Goal: Task Accomplishment & Management: Complete application form

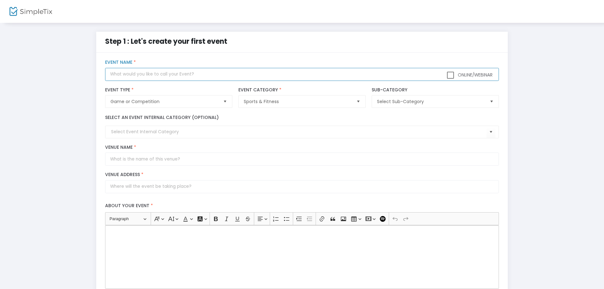
click at [161, 75] on input "text" at bounding box center [302, 74] width 394 height 13
type input "World Juniors Hockey Pre-Tournament Series"
click at [357, 64] on label "Event Name *" at bounding box center [302, 63] width 394 height 6
click at [158, 103] on span "Game or Competition" at bounding box center [164, 101] width 107 height 6
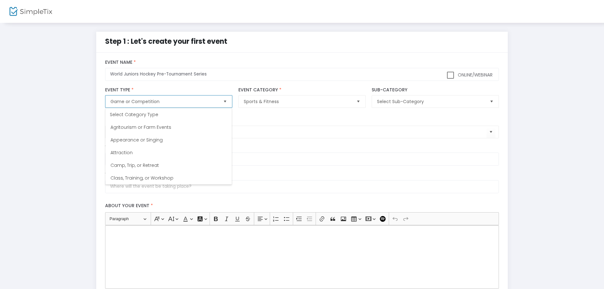
scroll to position [63, 0]
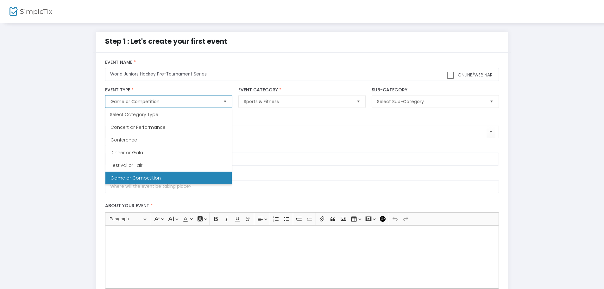
click at [158, 103] on span "Game or Competition" at bounding box center [164, 101] width 107 height 6
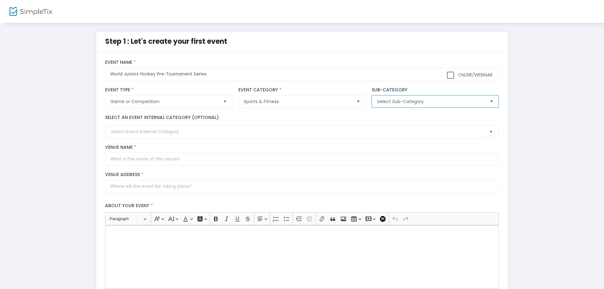
click at [461, 104] on span "Select Sub-Category" at bounding box center [430, 101] width 107 height 6
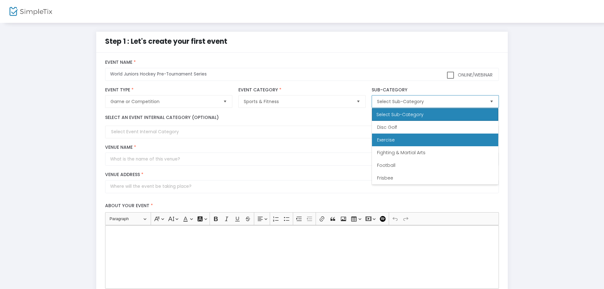
scroll to position [127, 0]
click at [433, 142] on li "Hockey" at bounding box center [435, 139] width 126 height 13
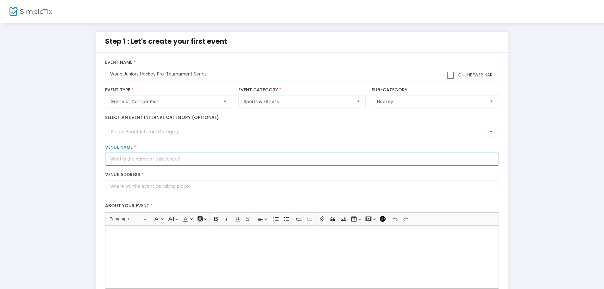
click at [175, 162] on input "Venue Name *" at bounding box center [302, 158] width 394 height 13
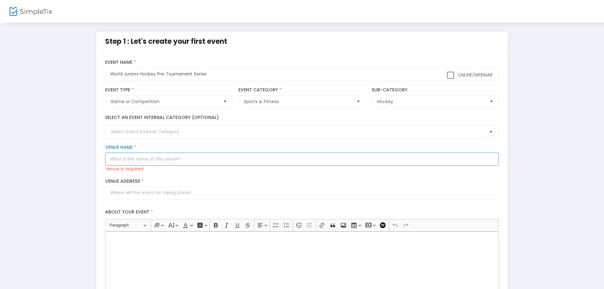
click at [187, 159] on input "Venue Name *" at bounding box center [302, 158] width 394 height 13
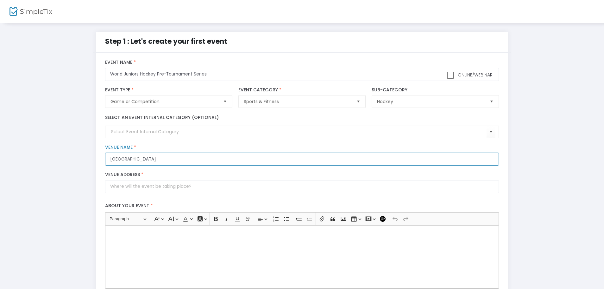
type input "[GEOGRAPHIC_DATA]"
click at [173, 187] on input "Venue Address *" at bounding box center [302, 186] width 394 height 13
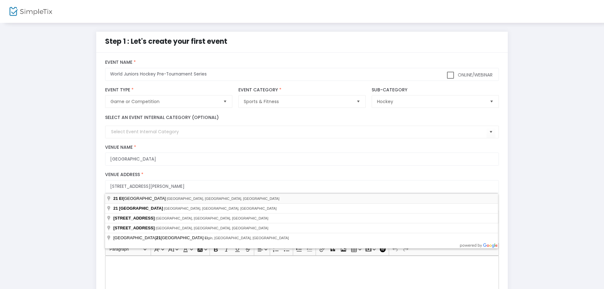
type input "[STREET_ADDRESS][PERSON_NAME]"
type input "[GEOGRAPHIC_DATA]"
type input "55901"
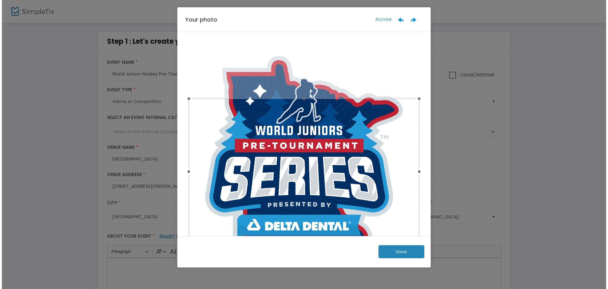
scroll to position [0, 0]
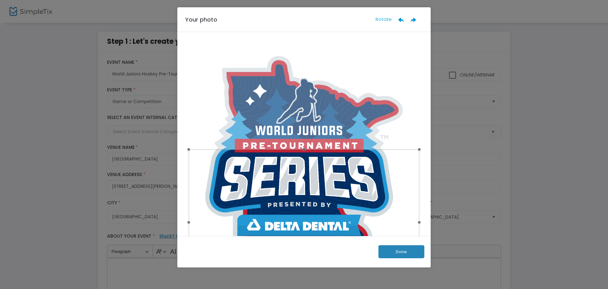
drag, startPoint x: 291, startPoint y: 162, endPoint x: 300, endPoint y: 144, distance: 19.5
click at [309, 212] on div at bounding box center [304, 221] width 231 height 145
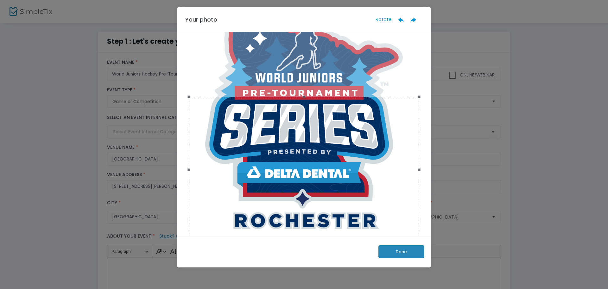
scroll to position [43, 0]
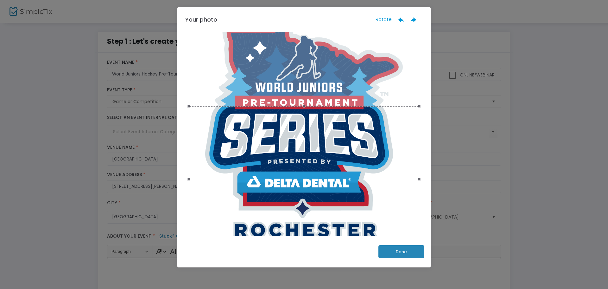
click at [320, 159] on div at bounding box center [304, 178] width 231 height 145
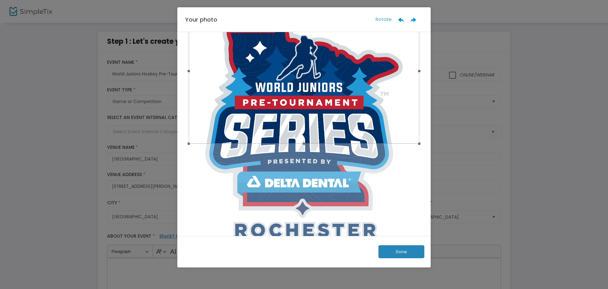
drag, startPoint x: 318, startPoint y: 159, endPoint x: 316, endPoint y: 38, distance: 120.4
click at [316, 38] on div at bounding box center [304, 70] width 231 height 145
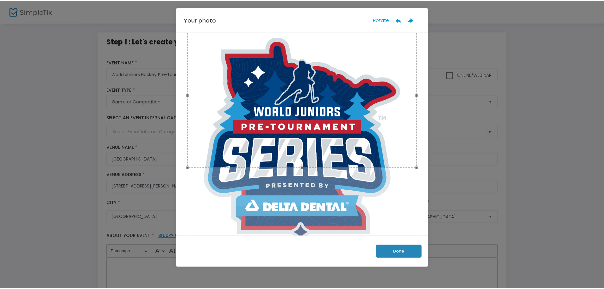
scroll to position [0, 0]
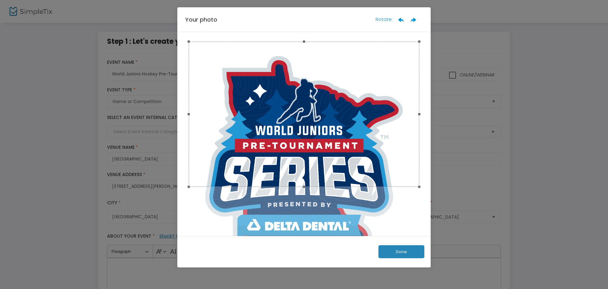
click at [533, 210] on ngb-modal-window "Your photo Rotate Done" at bounding box center [304, 144] width 608 height 289
click at [72, 181] on ngb-modal-window "Your photo Rotate Done" at bounding box center [304, 144] width 608 height 289
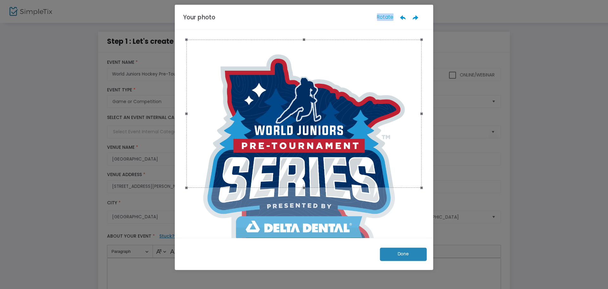
click at [73, 181] on ngb-modal-window "Your photo Rotate Done" at bounding box center [304, 144] width 608 height 289
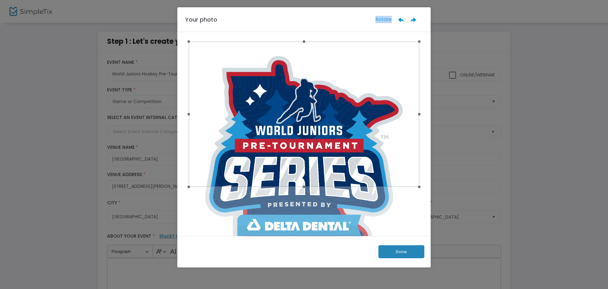
click at [417, 253] on button "Done" at bounding box center [401, 251] width 46 height 13
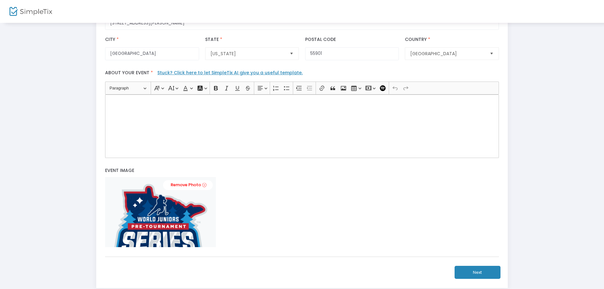
scroll to position [203, 0]
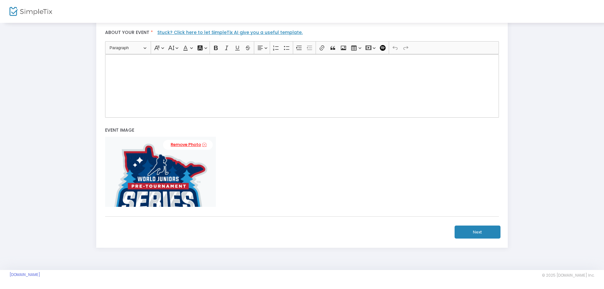
click at [203, 145] on icon at bounding box center [204, 145] width 4 height 6
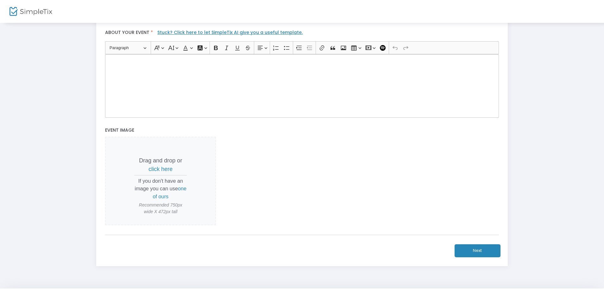
scroll to position [0, 0]
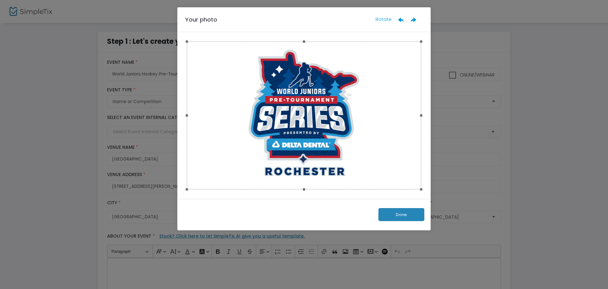
click at [422, 217] on button "Done" at bounding box center [401, 214] width 46 height 13
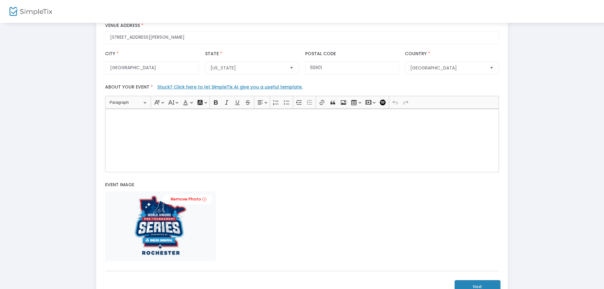
scroll to position [203, 0]
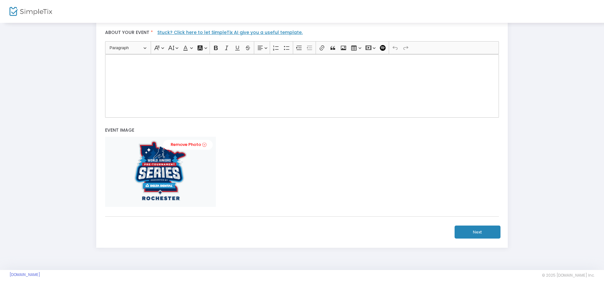
click at [173, 31] on link "Stuck? Click here to let SimpleTix AI give you a useful template." at bounding box center [229, 32] width 145 height 6
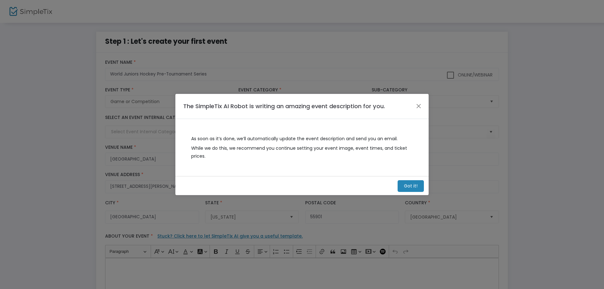
scroll to position [0, 0]
click at [240, 105] on h4 "The SimpleTix AI Robot is writing an amazing event description for you." at bounding box center [286, 106] width 202 height 9
click at [257, 136] on span "As soon as it’s done, we’ll automatically update the event description and send…" at bounding box center [304, 140] width 222 height 10
click at [421, 105] on button "Close" at bounding box center [421, 106] width 8 height 8
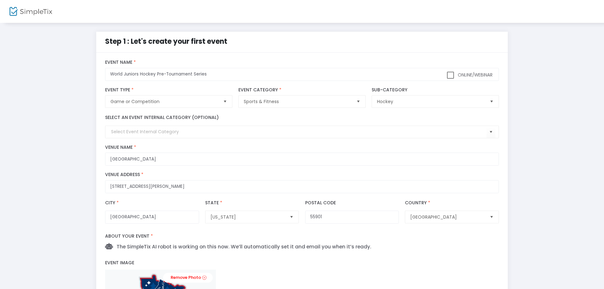
scroll to position [32, 0]
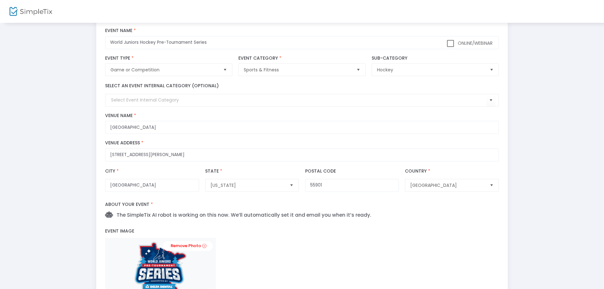
click at [379, 243] on div "Remove Photo" at bounding box center [302, 273] width 394 height 70
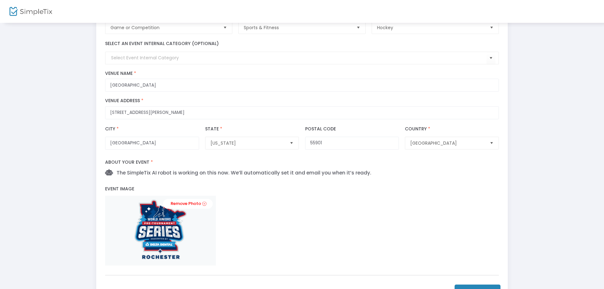
scroll to position [127, 0]
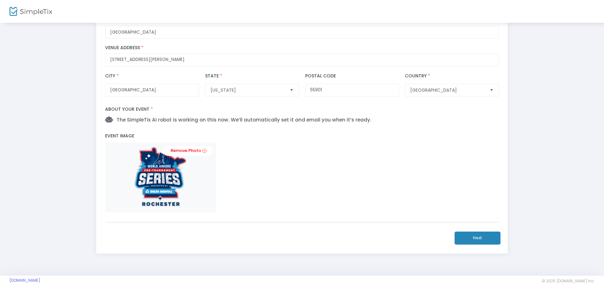
click at [254, 122] on span "The SimpleTix AI robot is working on this now. We’ll automatically set it and e…" at bounding box center [242, 119] width 259 height 7
click at [482, 234] on button "Next" at bounding box center [478, 237] width 46 height 13
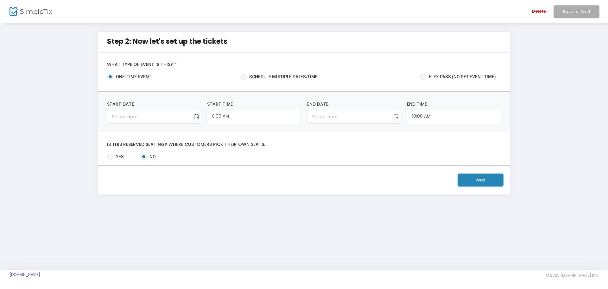
click at [307, 74] on span "Schedule multiple dates/time" at bounding box center [282, 76] width 71 height 7
click at [244, 80] on input "Schedule multiple dates/time" at bounding box center [243, 80] width 0 height 0
radio input "true"
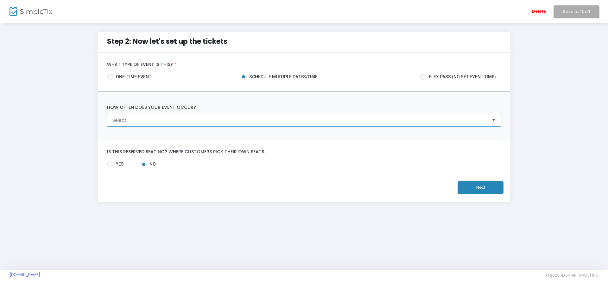
click at [155, 122] on span "Select" at bounding box center [299, 120] width 374 height 6
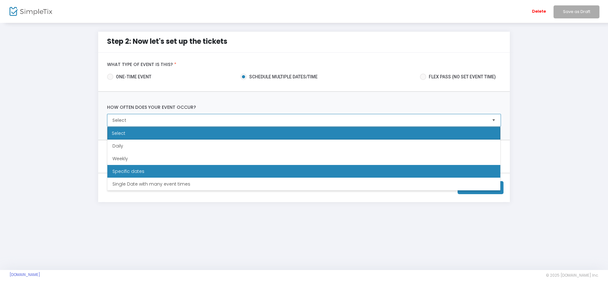
click at [173, 174] on li "Specific dates" at bounding box center [303, 171] width 393 height 13
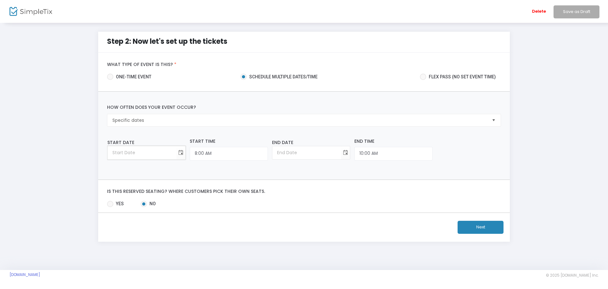
type input "month/day/year"
click at [166, 151] on input "month/day/year" at bounding box center [142, 152] width 69 height 13
click at [177, 152] on span "Toggle calendar" at bounding box center [181, 152] width 10 height 10
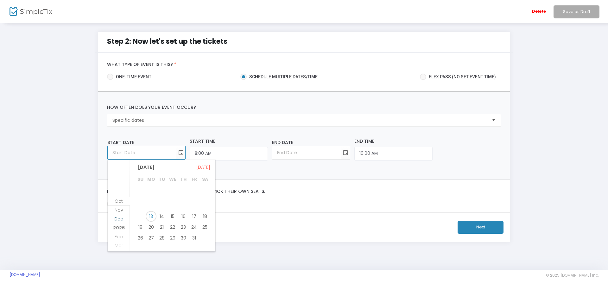
click at [118, 218] on span "Dec" at bounding box center [118, 218] width 9 height 6
click at [137, 223] on span "21" at bounding box center [140, 221] width 11 height 11
type input "[DATE]"
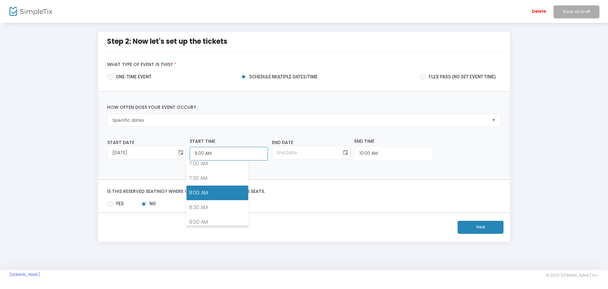
click at [228, 147] on input "8:00 AM" at bounding box center [229, 154] width 78 height 14
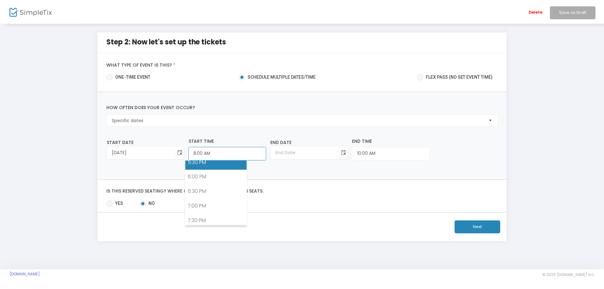
scroll to position [525, 0]
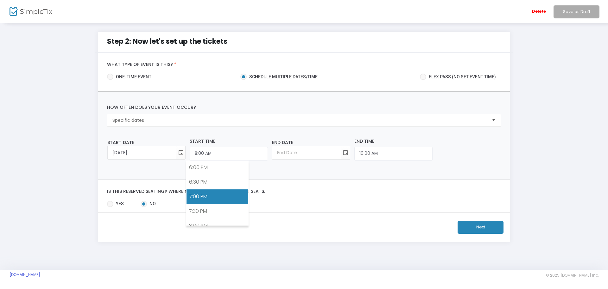
click at [226, 196] on link "7:00 PM" at bounding box center [218, 196] width 62 height 15
type input "7:00 PM"
type input "[DATE]"
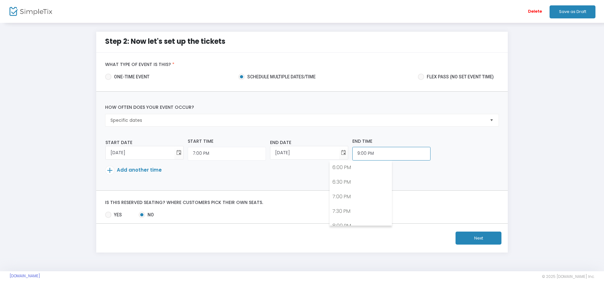
scroll to position [587, 0]
click at [362, 154] on input "9:00 PM" at bounding box center [391, 154] width 78 height 14
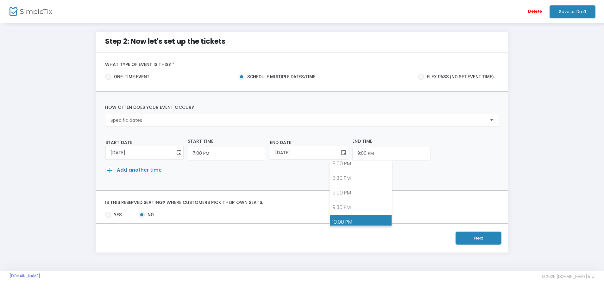
click at [353, 220] on link "10:00 PM" at bounding box center [361, 221] width 62 height 15
type input "10:00 PM"
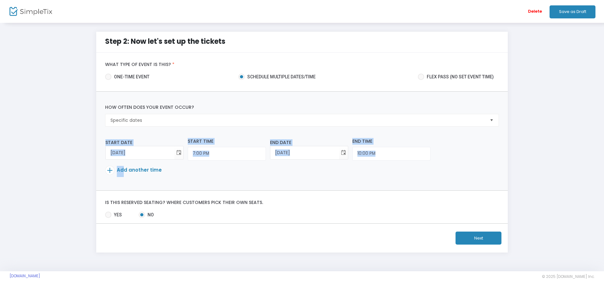
drag, startPoint x: 123, startPoint y: 169, endPoint x: 132, endPoint y: 183, distance: 16.9
click at [132, 183] on div "How often does your event occur? Specific dates Please select event occurrence.…" at bounding box center [302, 141] width 412 height 98
click at [126, 168] on span "Add another time" at bounding box center [139, 169] width 45 height 7
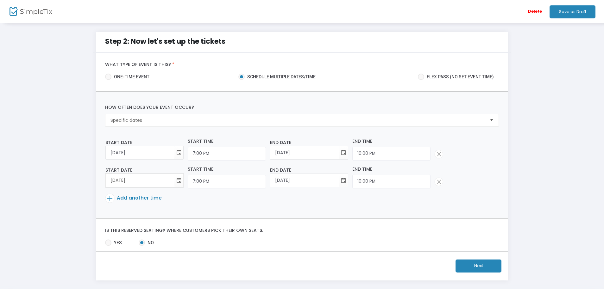
click at [137, 183] on input "[DATE]" at bounding box center [140, 180] width 69 height 13
click at [178, 180] on span "Toggle calendar" at bounding box center [179, 180] width 10 height 10
click at [162, 257] on span "23" at bounding box center [160, 254] width 11 height 11
type input "[DATE]"
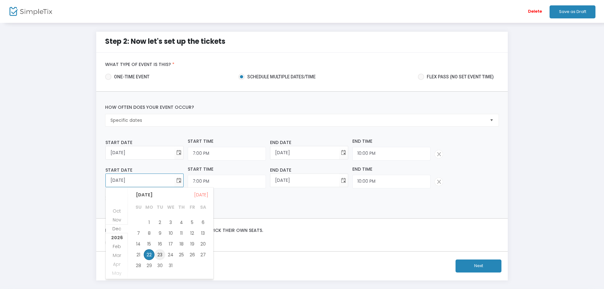
type input "[DATE]"
click at [261, 203] on p "Add another time" at bounding box center [300, 198] width 390 height 11
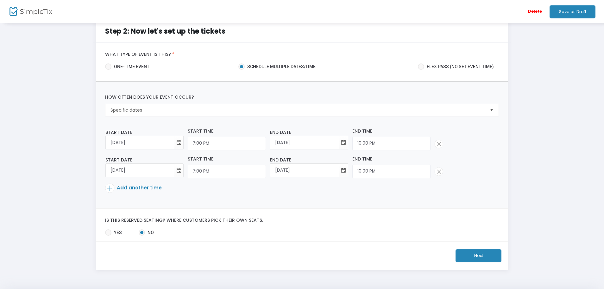
scroll to position [0, 0]
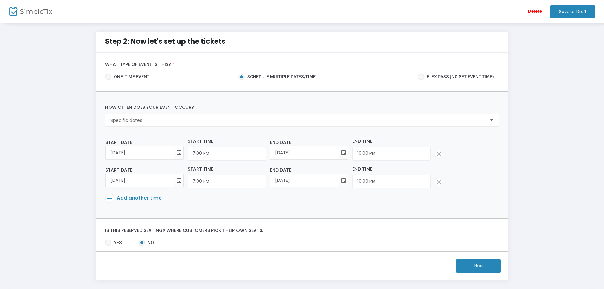
click at [490, 266] on button "Next" at bounding box center [479, 265] width 46 height 13
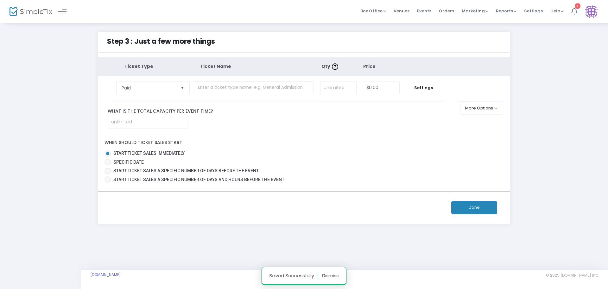
click at [179, 89] on span "Select" at bounding box center [182, 87] width 10 height 10
click at [229, 89] on input "text" at bounding box center [253, 87] width 121 height 13
click at [171, 121] on input at bounding box center [148, 122] width 80 height 12
type input "2,500"
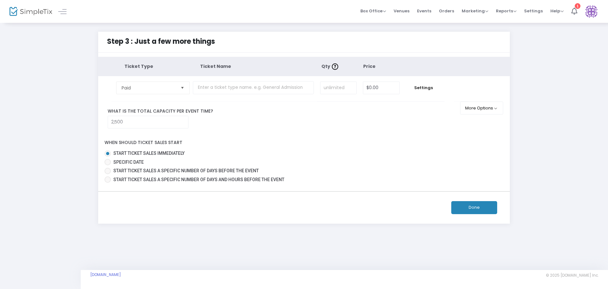
click at [238, 144] on div "When should ticket sales start Start ticket sales immediately Specific Date Sta…" at bounding box center [304, 159] width 418 height 50
click at [343, 86] on input at bounding box center [338, 88] width 36 height 12
click at [277, 94] on input "text" at bounding box center [253, 87] width 121 height 13
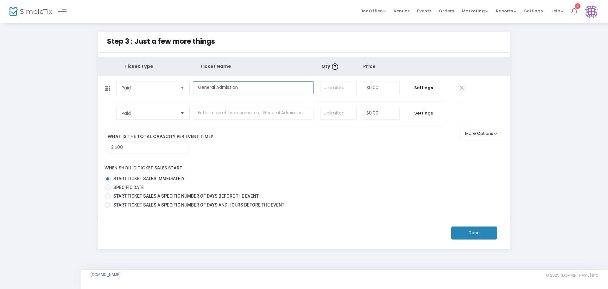
type input "General Admission"
type input "2,400"
type input "$0.00"
click at [348, 92] on input "2400" at bounding box center [338, 88] width 36 height 12
type input "2,260"
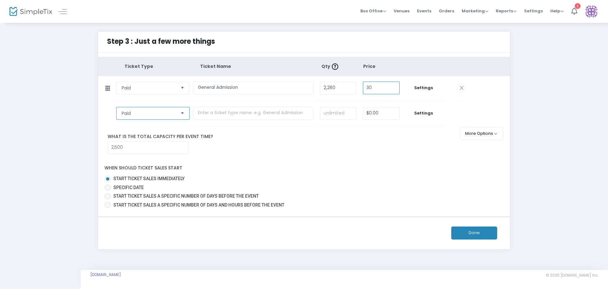
type input "$30.00"
click at [173, 116] on span "Paid" at bounding box center [148, 113] width 59 height 12
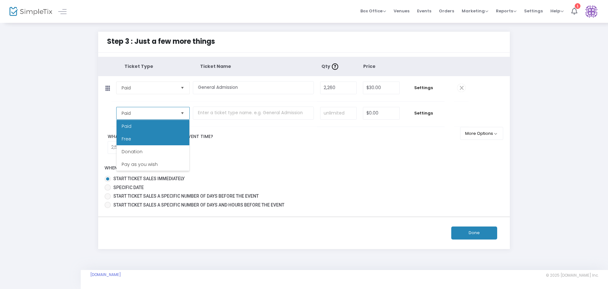
click at [168, 137] on li "Free" at bounding box center [153, 138] width 73 height 13
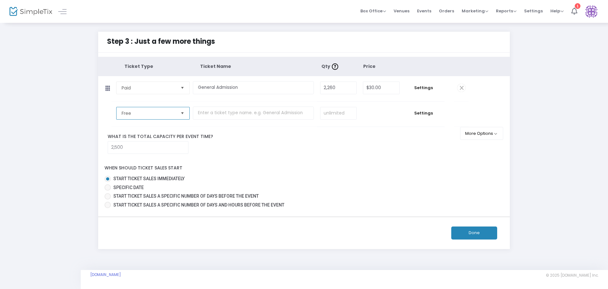
click at [153, 115] on span "Free" at bounding box center [149, 113] width 54 height 6
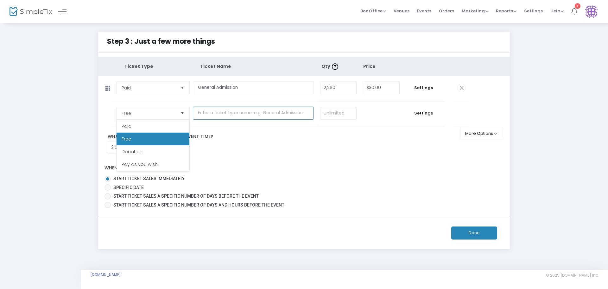
click at [212, 116] on input "text" at bounding box center [253, 112] width 121 height 13
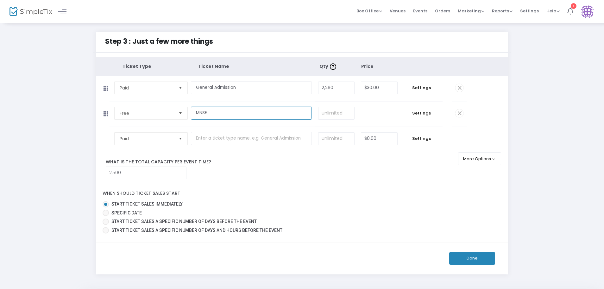
type input "MNSE"
type input "100"
click at [179, 139] on span "Select" at bounding box center [180, 138] width 10 height 10
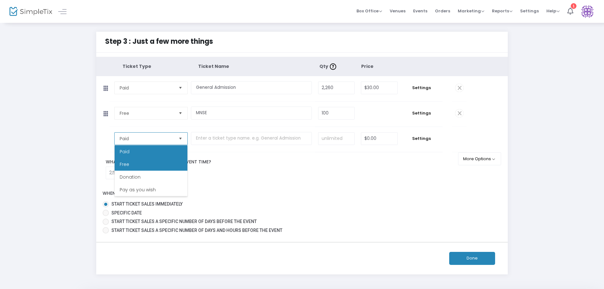
click at [152, 162] on li "Free" at bounding box center [151, 164] width 73 height 13
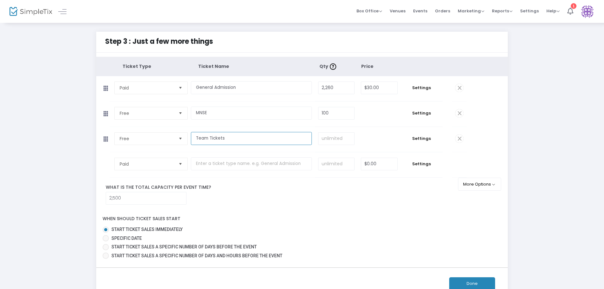
type input "Team Tickets"
type input "40"
click at [383, 233] on mat-radio-button "Start ticket sales immediately" at bounding box center [302, 230] width 399 height 9
click at [493, 185] on button "More Options" at bounding box center [479, 183] width 43 height 13
click at [482, 219] on span at bounding box center [483, 218] width 8 height 8
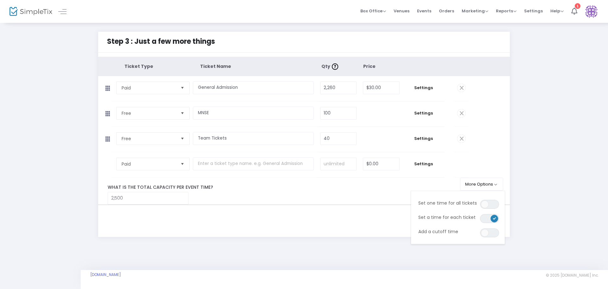
click at [360, 186] on label "What is the total capacity per event time?" at bounding box center [283, 187] width 361 height 7
click at [143, 164] on span "Paid" at bounding box center [149, 164] width 54 height 6
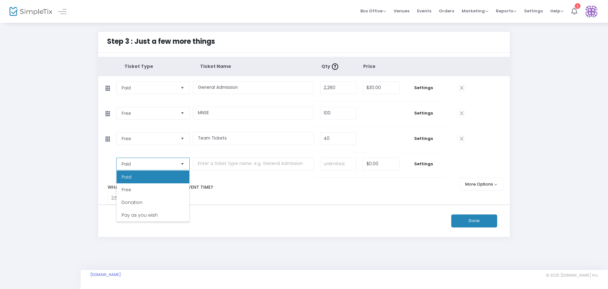
click at [146, 179] on li "Paid" at bounding box center [153, 176] width 73 height 13
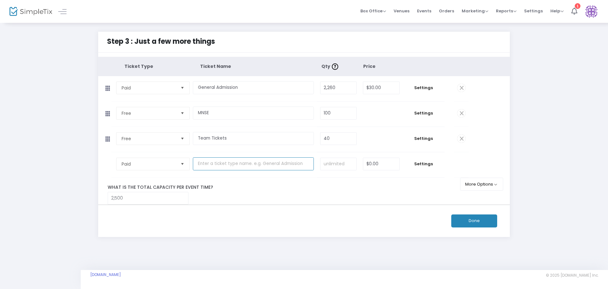
click at [217, 165] on input "text" at bounding box center [253, 163] width 121 height 13
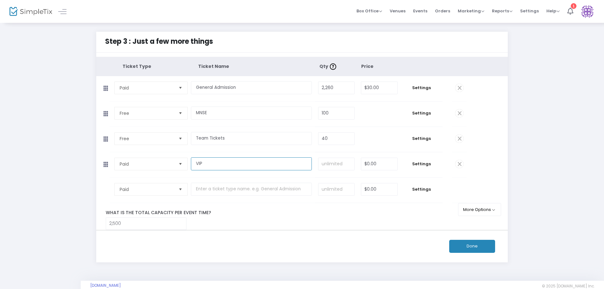
type input "VIP"
type input "100"
type input "$30.00"
click at [466, 250] on button "Done" at bounding box center [472, 245] width 46 height 13
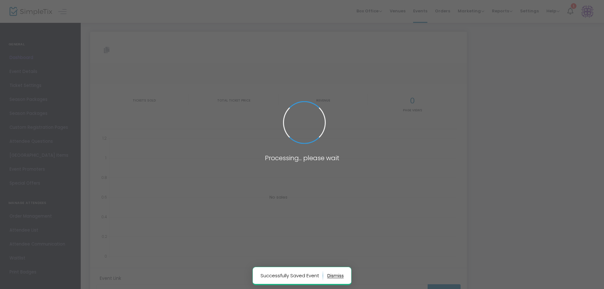
type input "[URL][DOMAIN_NAME]"
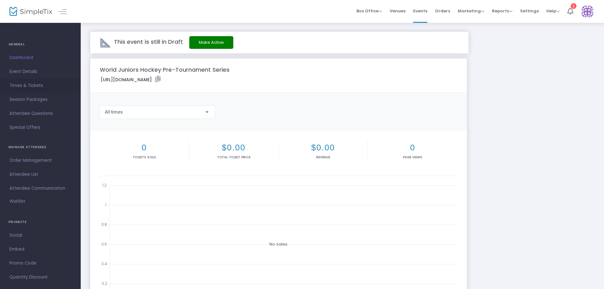
click at [22, 86] on span "Times & Tickets" at bounding box center [41, 85] width 62 height 8
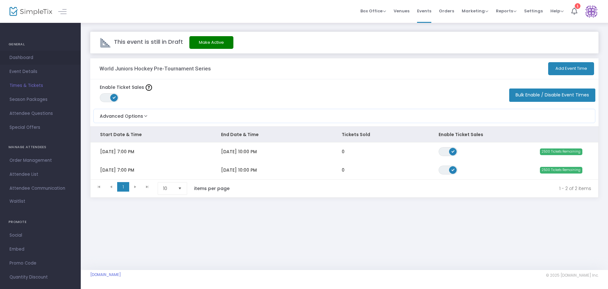
click at [21, 55] on span "Dashboard" at bounding box center [41, 58] width 62 height 8
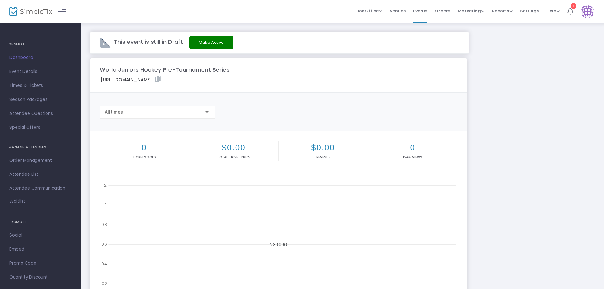
click at [30, 70] on span "Event Details" at bounding box center [41, 71] width 62 height 8
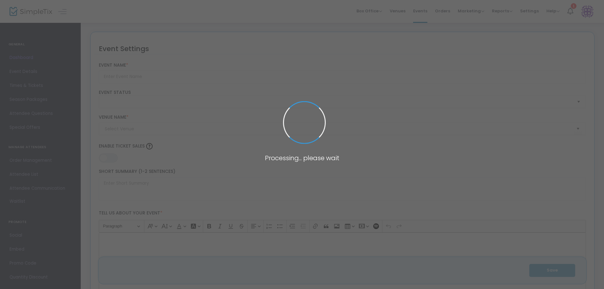
type input "World Juniors Hockey Pre-Tournament Series"
type textarea "World Juniors Hockey Pre-Tournament Series Get ready for an exhilarating showca…"
type input "Register Now"
type input "[GEOGRAPHIC_DATA]"
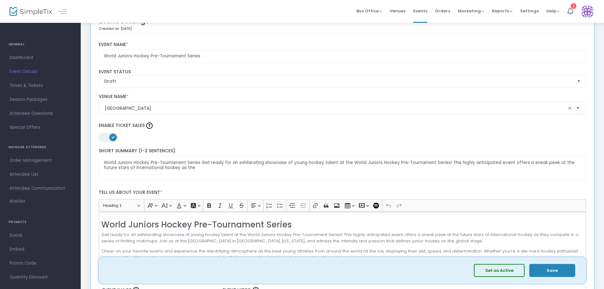
scroll to position [32, 0]
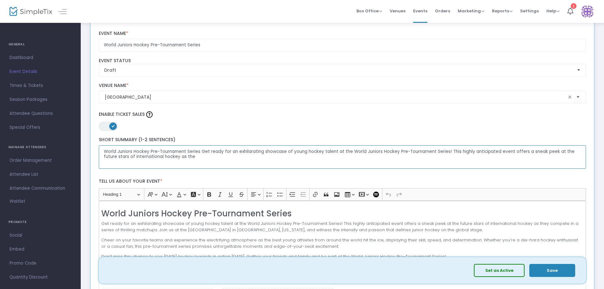
click at [247, 158] on textarea "World Juniors Hockey Pre-Tournament Series Get ready for an exhilarating showca…" at bounding box center [343, 157] width 488 height 24
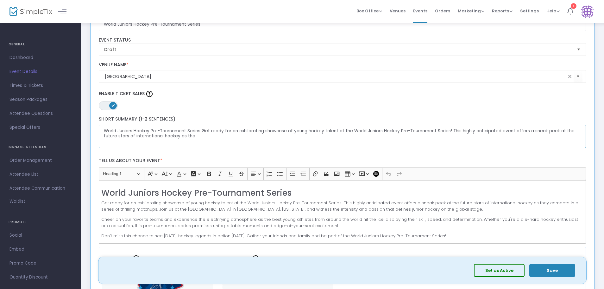
scroll to position [63, 0]
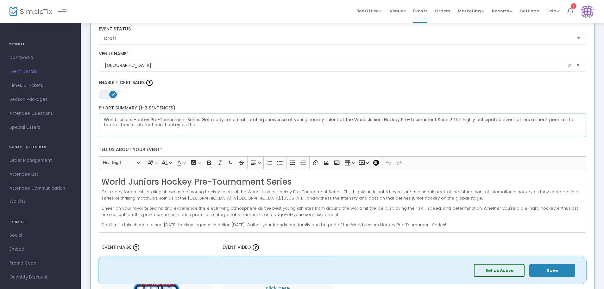
click at [203, 118] on textarea "World Juniors Hockey Pre-Tournament Series Get ready for an exhilarating showca…" at bounding box center [343, 125] width 488 height 24
click at [507, 119] on textarea "World Juniors Hockey Pre-Tournament Series Get ready for an exhilarating showca…" at bounding box center [343, 125] width 488 height 24
click at [511, 119] on textarea "World Juniors Hockey Pre-Tournament Series Get ready for an exhilarating showca…" at bounding box center [343, 125] width 488 height 24
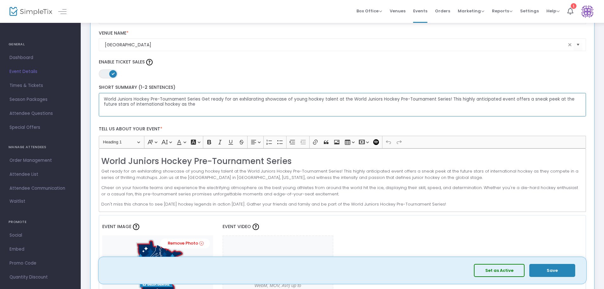
scroll to position [95, 0]
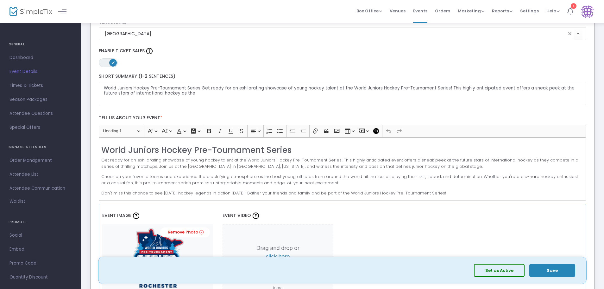
click at [303, 165] on p "Get ready for an exhilarating showcase of young hockey talent at the World Juni…" at bounding box center [342, 163] width 482 height 12
drag, startPoint x: 453, startPoint y: 166, endPoint x: 278, endPoint y: 168, distance: 174.2
click at [278, 168] on p "Get ready for an exhilarating showcase of young hockey talent at the World Juni…" at bounding box center [342, 163] width 482 height 12
click at [196, 177] on p "Cheer on your favorite teams and experience the electrifying atmosphere as the …" at bounding box center [342, 179] width 482 height 12
click at [182, 179] on p "Cheer on your favorite teams and experience the electrifying atmosphere as the …" at bounding box center [342, 179] width 482 height 12
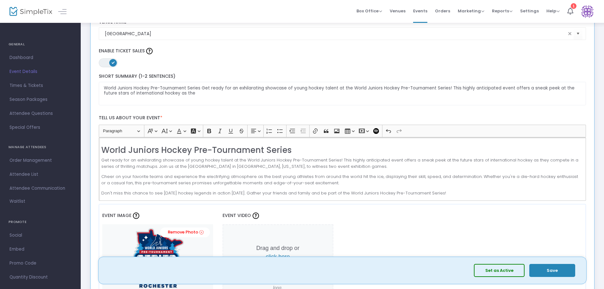
click at [168, 175] on p "Cheer on your favorite teams and experience the electrifying atmosphere as the …" at bounding box center [342, 179] width 482 height 12
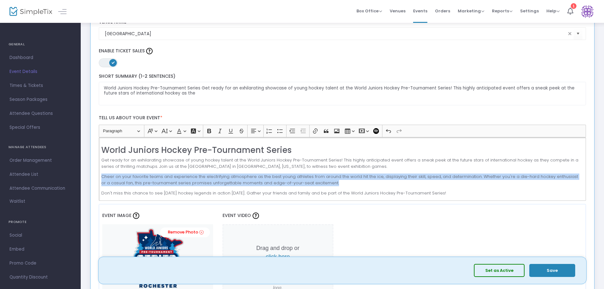
drag, startPoint x: 100, startPoint y: 175, endPoint x: 336, endPoint y: 182, distance: 236.0
click at [336, 182] on div "World Juniors Hockey Pre-Tournament Series Get ready for an exhilarating showca…" at bounding box center [343, 168] width 488 height 63
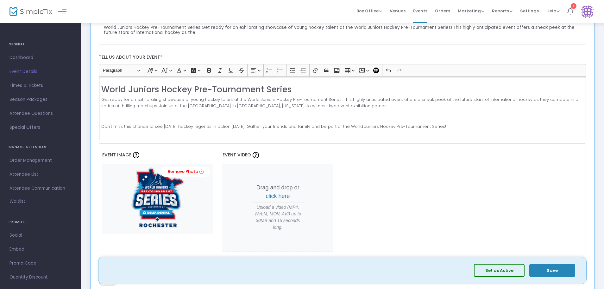
scroll to position [158, 0]
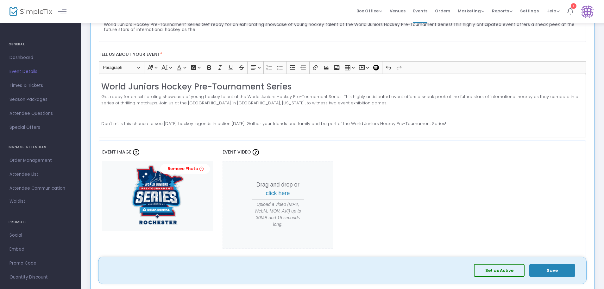
click at [144, 112] on p "Rich Text Editor, main" at bounding box center [342, 113] width 482 height 6
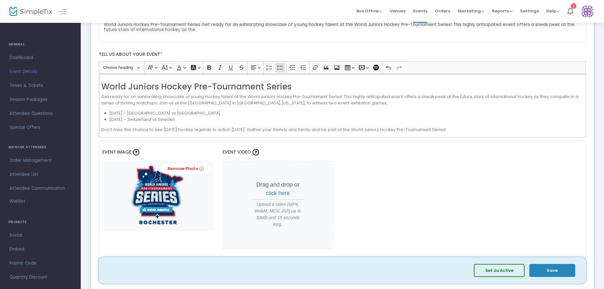
click at [226, 115] on li "[DATE] - [GEOGRAPHIC_DATA] vs [GEOGRAPHIC_DATA]" at bounding box center [347, 113] width 474 height 6
drag, startPoint x: 250, startPoint y: 130, endPoint x: 236, endPoint y: 130, distance: 13.6
click at [236, 130] on p "Don't miss this chance to see [DATE] hockey legends in action [DATE]. Gather yo…" at bounding box center [342, 129] width 482 height 6
click at [178, 127] on p "Don't miss this chance to see [DATE] hockey legends in action. Gather your frie…" at bounding box center [342, 129] width 482 height 6
click at [184, 128] on p "Don't miss this chance to see [DATE] hockey legends in action. Gather your frie…" at bounding box center [342, 129] width 482 height 6
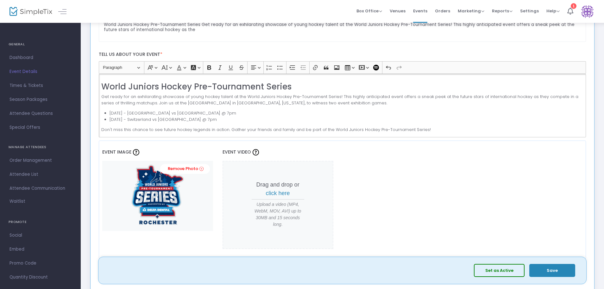
click at [231, 127] on p "Don't miss this chance to see future hockey legends in action. Gather your frie…" at bounding box center [342, 129] width 482 height 6
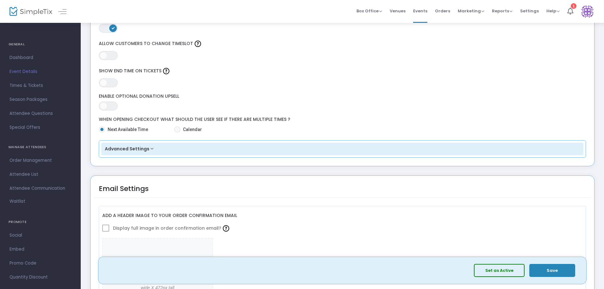
scroll to position [602, 0]
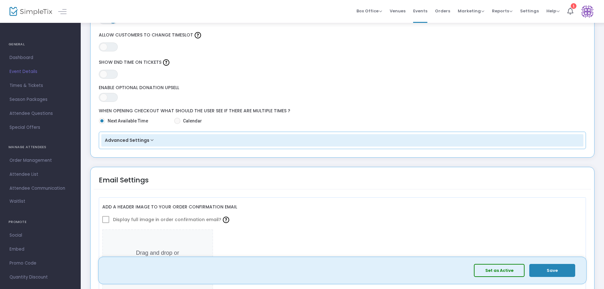
click at [150, 140] on button "Advanced Settings" at bounding box center [342, 140] width 483 height 13
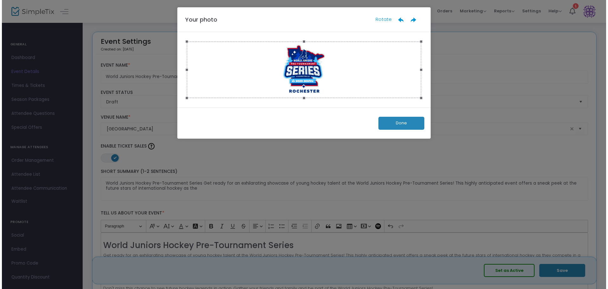
scroll to position [0, 0]
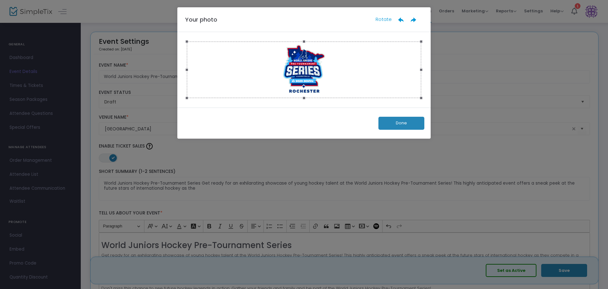
drag, startPoint x: 422, startPoint y: 69, endPoint x: 418, endPoint y: 71, distance: 5.1
click at [418, 71] on div at bounding box center [303, 69] width 253 height 75
drag, startPoint x: 421, startPoint y: 71, endPoint x: 431, endPoint y: 105, distance: 35.8
click at [434, 99] on ngb-modal-window "Your photo Rotate Done" at bounding box center [304, 144] width 608 height 289
click at [411, 124] on button "Done" at bounding box center [401, 123] width 46 height 13
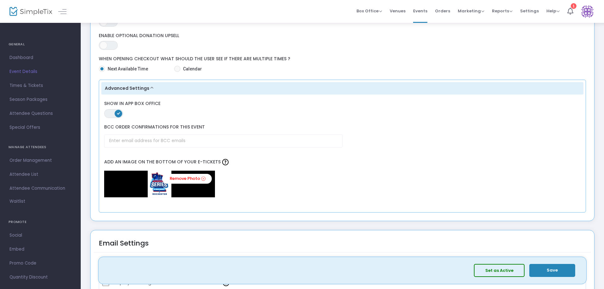
scroll to position [661, 0]
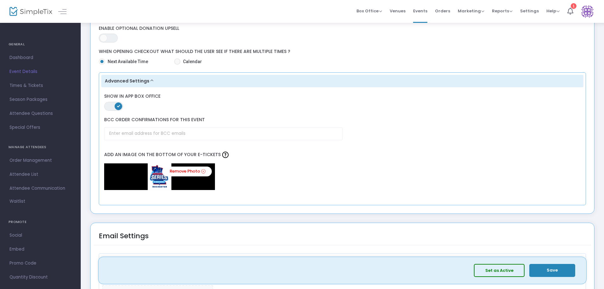
click at [193, 182] on img at bounding box center [159, 176] width 111 height 27
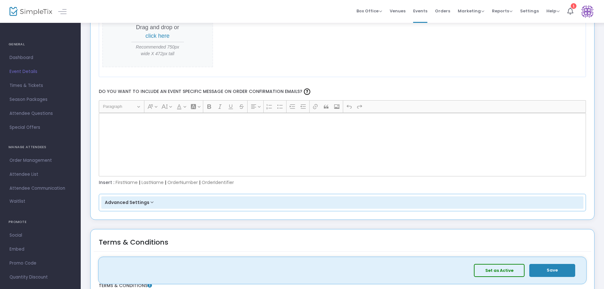
scroll to position [946, 0]
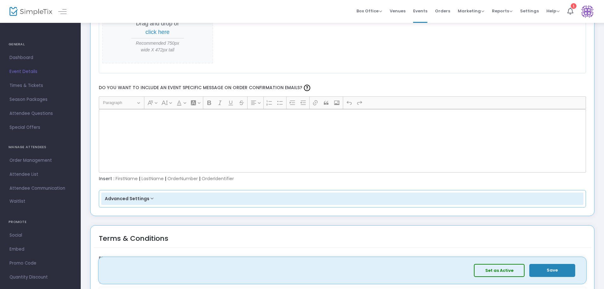
click at [148, 199] on button "Advanced Settings" at bounding box center [342, 198] width 483 height 13
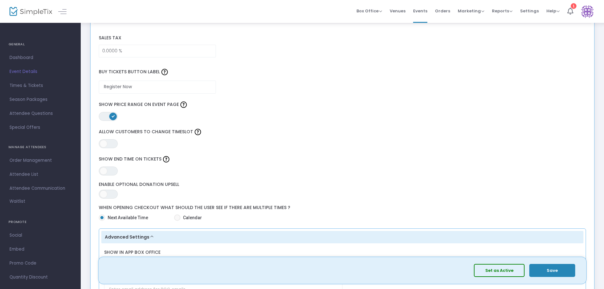
scroll to position [507, 0]
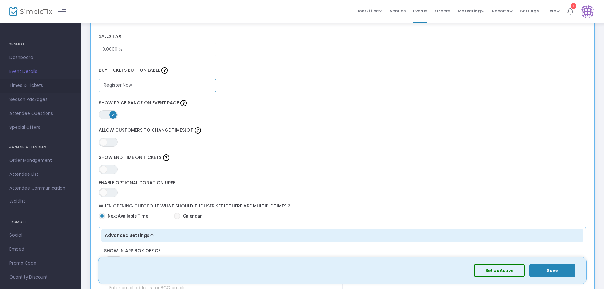
drag, startPoint x: 145, startPoint y: 88, endPoint x: 61, endPoint y: 87, distance: 84.6
click at [64, 84] on div "GENERAL Dashboard Event Details Times & Tickets Season Packages Season Packages…" at bounding box center [302, 186] width 604 height 1387
type input "Buy Tickets!"
click at [235, 154] on label "Show End Time on Tickets" at bounding box center [343, 158] width 488 height 10
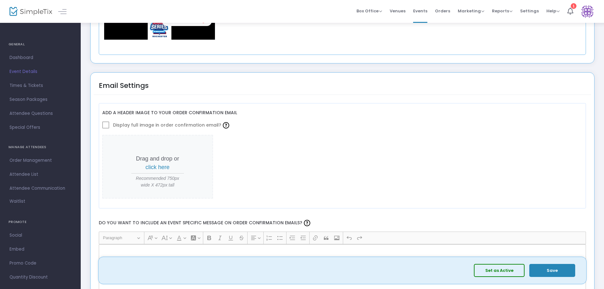
scroll to position [855, 0]
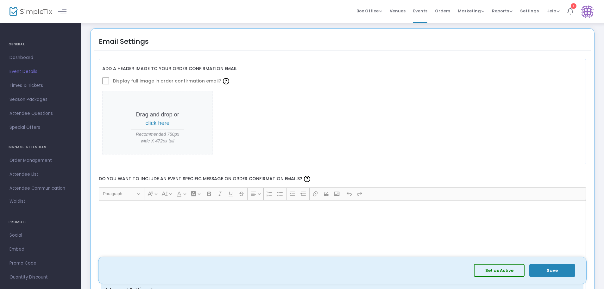
click at [105, 81] on span at bounding box center [105, 80] width 7 height 7
click at [107, 82] on span at bounding box center [105, 80] width 7 height 7
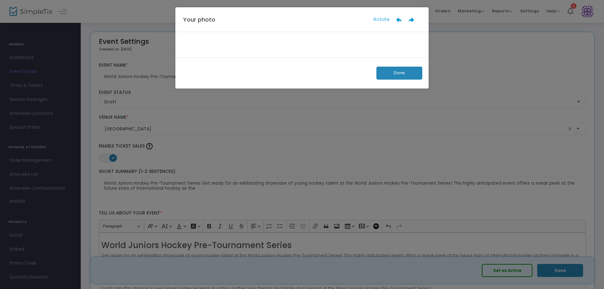
scroll to position [0, 0]
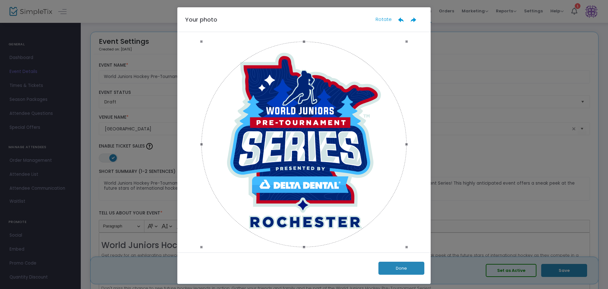
click at [403, 265] on button "Done" at bounding box center [401, 267] width 46 height 13
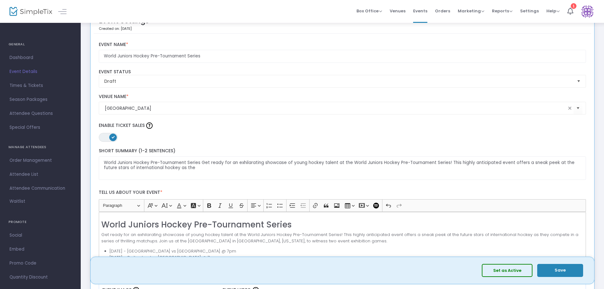
scroll to position [32, 0]
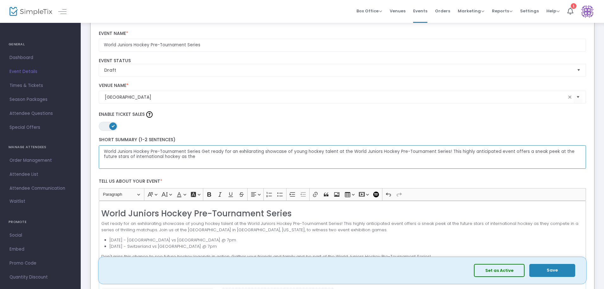
click at [122, 155] on textarea "World Juniors Hockey Pre-Tournament Series Get ready for an exhilarating showca…" at bounding box center [343, 157] width 488 height 24
drag, startPoint x: 447, startPoint y: 149, endPoint x: 455, endPoint y: 166, distance: 18.1
click at [455, 165] on textarea "World Juniors Hockey Pre-Tournament Series Get ready for an exhilarating showca…" at bounding box center [343, 157] width 488 height 24
type textarea "World Juniors Hockey Pre-Tournament Series Get ready for an exhilarating showca…"
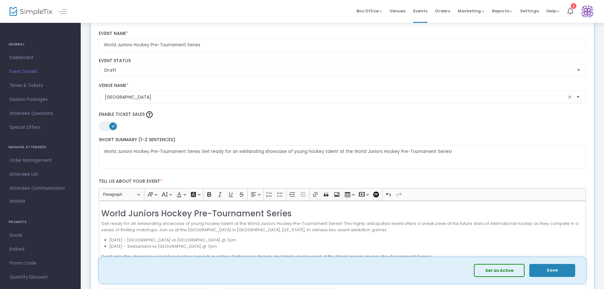
click at [200, 118] on label "Enable Ticket Sales" at bounding box center [343, 115] width 488 height 10
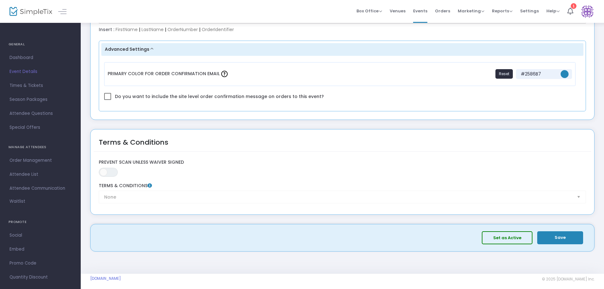
scroll to position [1083, 0]
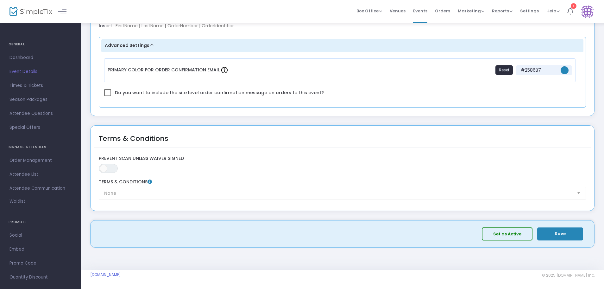
click at [571, 239] on button "Save" at bounding box center [560, 233] width 46 height 13
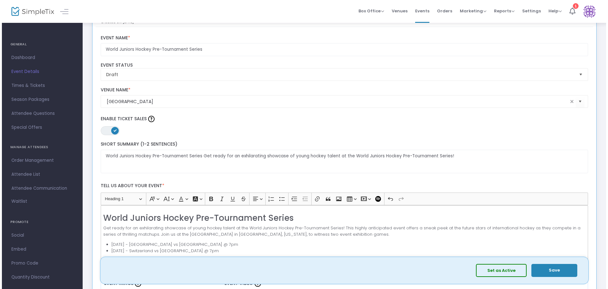
scroll to position [0, 0]
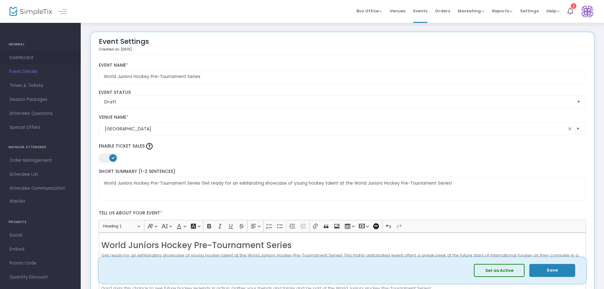
click at [28, 58] on span "Dashboard" at bounding box center [41, 58] width 62 height 8
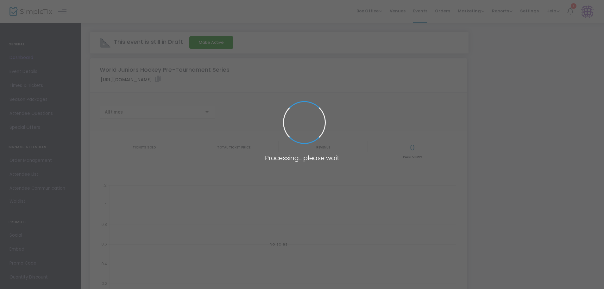
type input "[URL][DOMAIN_NAME]"
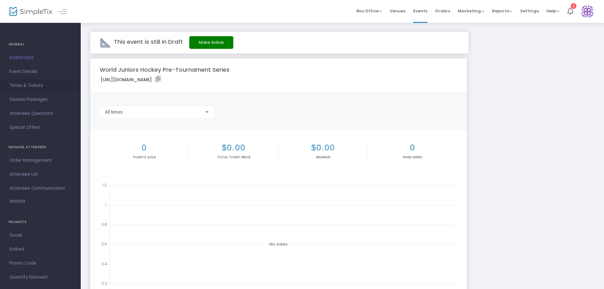
click at [26, 86] on span "Times & Tickets" at bounding box center [41, 85] width 62 height 8
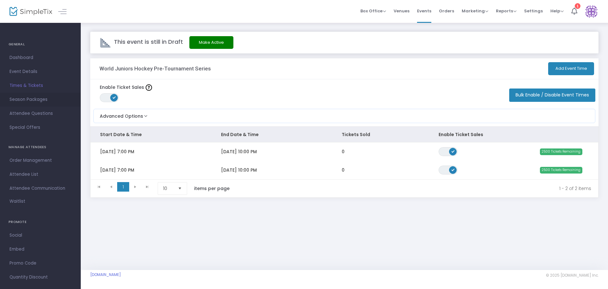
click at [27, 101] on span "Season Packages" at bounding box center [41, 99] width 62 height 8
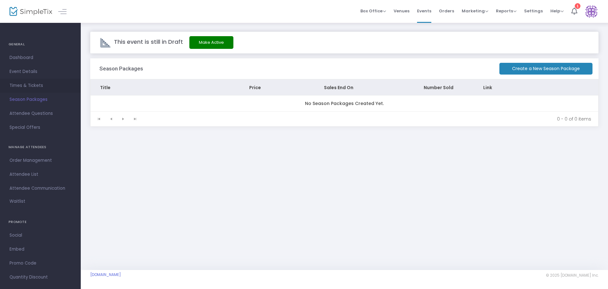
click at [32, 84] on span "Times & Tickets" at bounding box center [41, 85] width 62 height 8
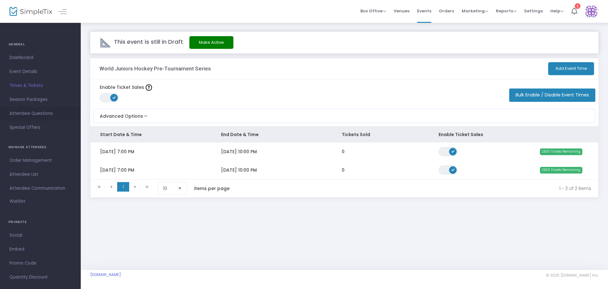
click at [44, 111] on span "Attendee Questions" at bounding box center [41, 113] width 62 height 8
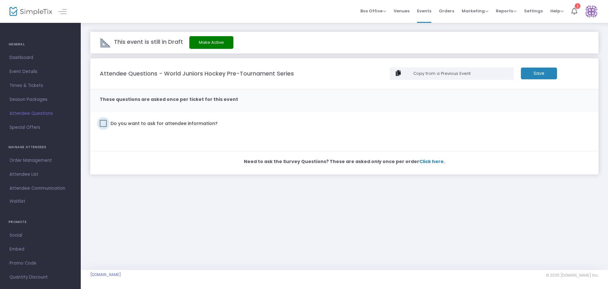
click at [104, 123] on span at bounding box center [103, 123] width 7 height 7
click at [103, 127] on input "Do you want to ask for attendee information?" at bounding box center [103, 127] width 0 height 0
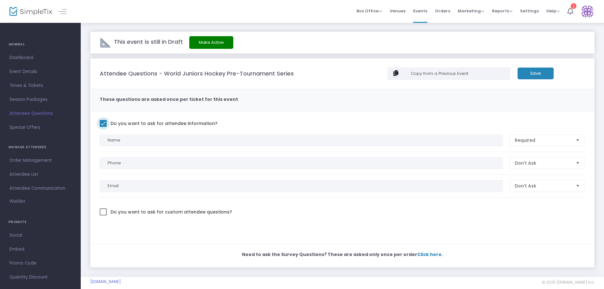
click at [104, 122] on span at bounding box center [103, 123] width 7 height 7
click at [103, 127] on input "Do you want to ask for attendee information?" at bounding box center [103, 127] width 0 height 0
checkbox input "false"
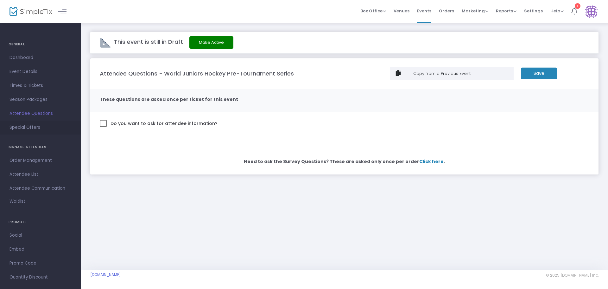
click at [46, 125] on span "Special Offers" at bounding box center [41, 127] width 62 height 8
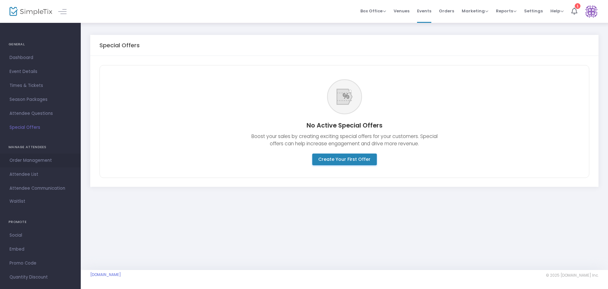
click at [29, 161] on span "Order Management" at bounding box center [41, 160] width 62 height 8
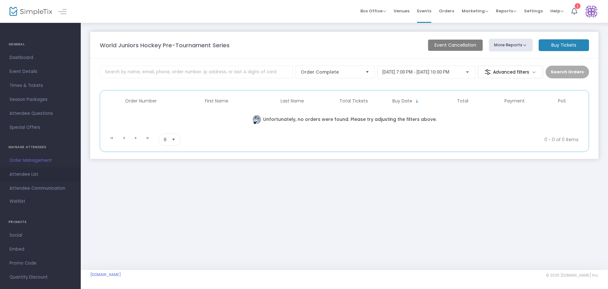
click at [31, 174] on span "Attendee List" at bounding box center [41, 174] width 62 height 8
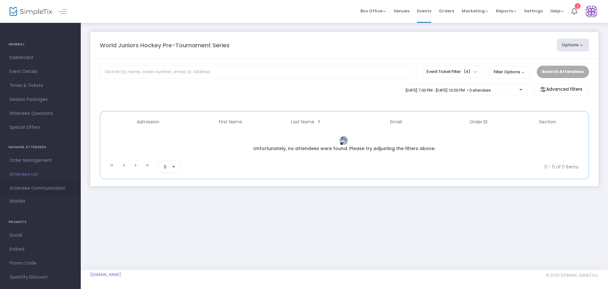
click at [40, 186] on span "Attendee Communication" at bounding box center [41, 188] width 62 height 8
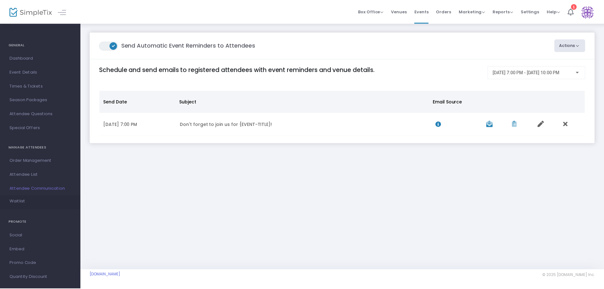
scroll to position [9, 0]
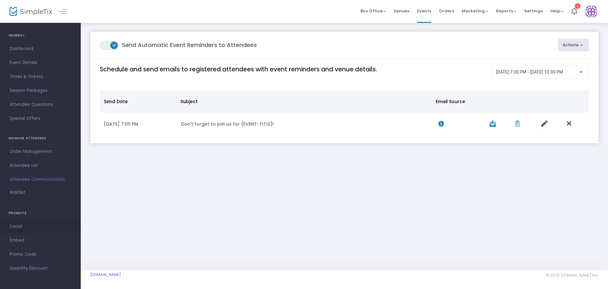
click at [41, 225] on span "Social" at bounding box center [41, 226] width 62 height 8
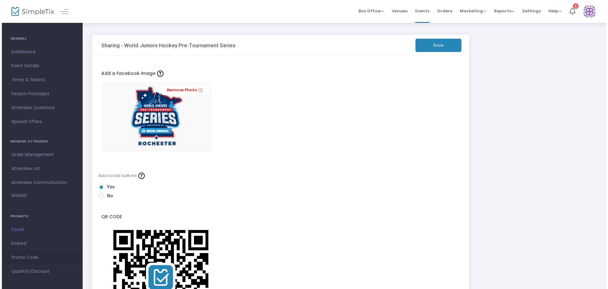
scroll to position [9, 0]
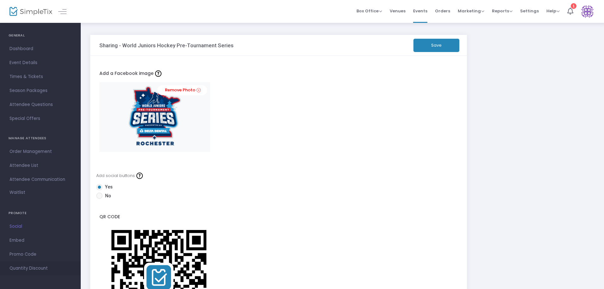
click at [45, 269] on span "Quantity Discount" at bounding box center [41, 268] width 62 height 8
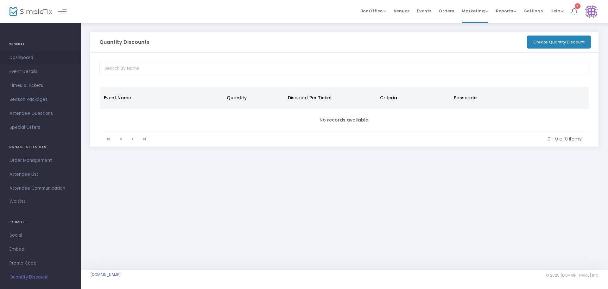
click at [34, 55] on span "Dashboard" at bounding box center [41, 58] width 62 height 8
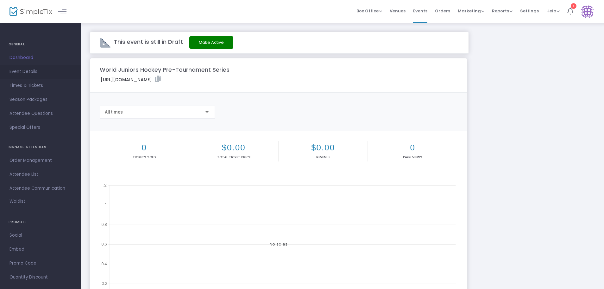
click at [39, 71] on span "Event Details" at bounding box center [41, 71] width 62 height 8
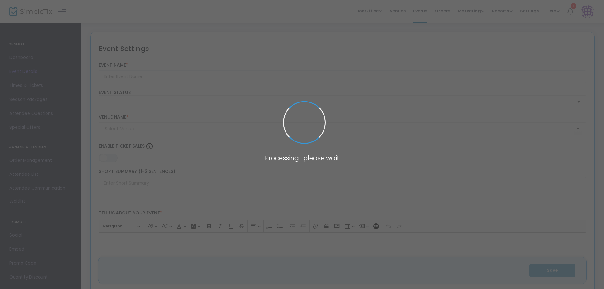
type input "World Juniors Hockey Pre-Tournament Series"
type textarea "World Juniors Hockey Pre-Tournament Series Get ready for an exhilarating showca…"
type input "Buy Tickets!"
type input "[GEOGRAPHIC_DATA]"
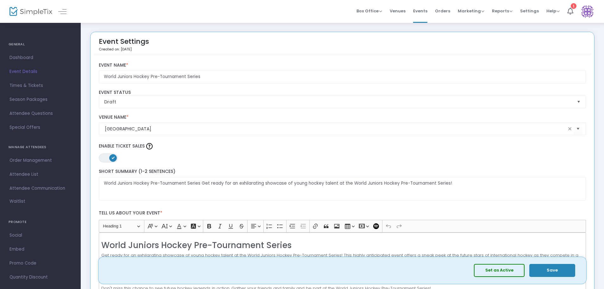
click at [35, 84] on span "Times & Tickets" at bounding box center [41, 85] width 62 height 8
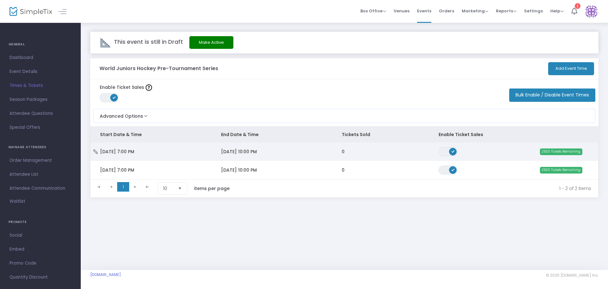
click at [570, 150] on span "2500 Tickets Remaining" at bounding box center [561, 151] width 42 height 6
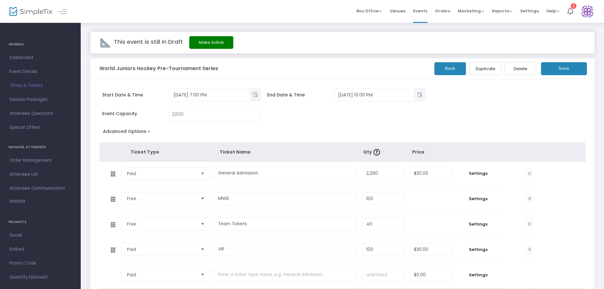
click at [211, 43] on button "Make Active" at bounding box center [211, 42] width 44 height 13
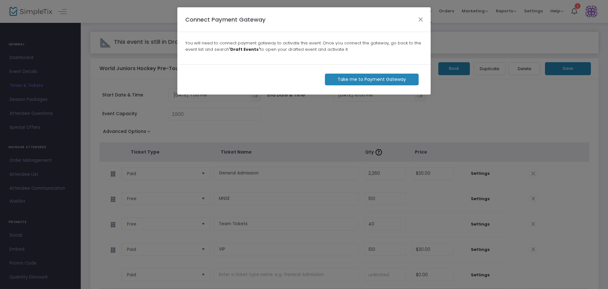
click at [372, 79] on m-button "Take me to Payment Gateway" at bounding box center [372, 79] width 94 height 12
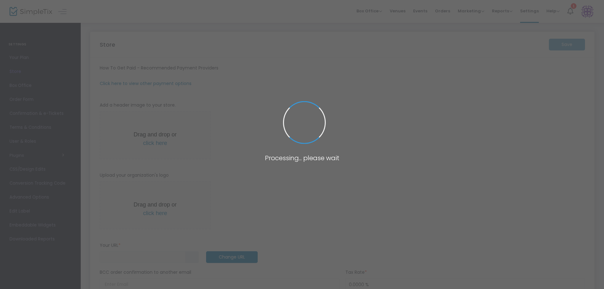
type input "[URL]"
radio input "true"
radio input "false"
radio input "true"
type input "Rochester Amateur Sports Commission"
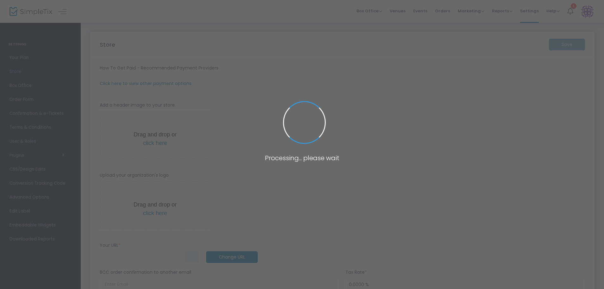
type input "5072804701"
type input "(UTC-06:00) Central Time ([GEOGRAPHIC_DATA] & [GEOGRAPHIC_DATA])"
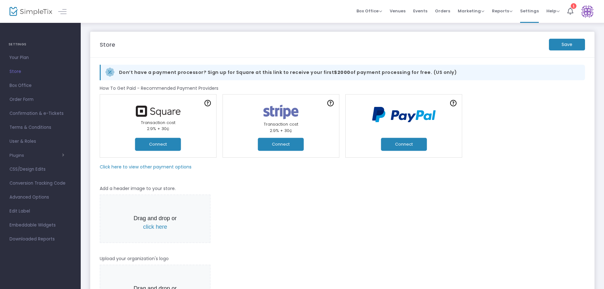
click at [164, 144] on button "Connect" at bounding box center [158, 143] width 46 height 13
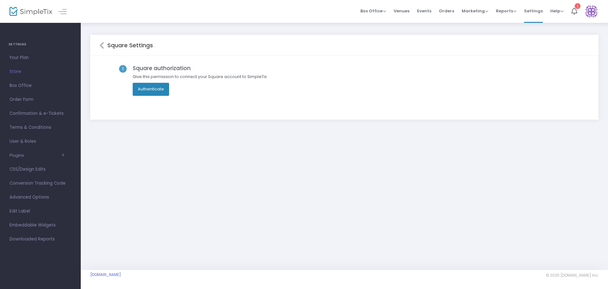
click at [158, 87] on button "Authenticate" at bounding box center [151, 89] width 36 height 13
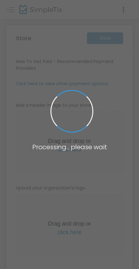
type input "[URL]"
radio input "true"
radio input "false"
radio input "true"
type input "Rochester Amateur Sports Commission"
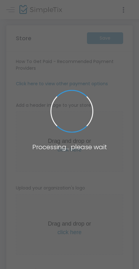
type input "5072804701"
type input "www.facebook.com/RochesterSports/?fref=ts"
type input "(UTC-06:00) Central Time ([GEOGRAPHIC_DATA] & [GEOGRAPHIC_DATA])"
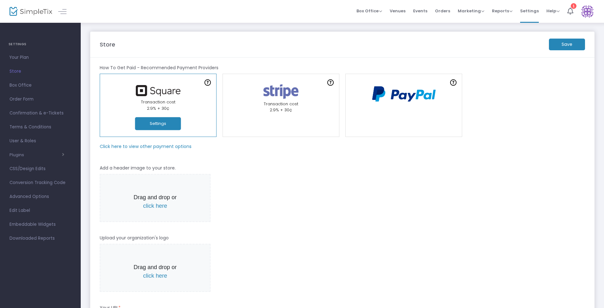
click at [142, 93] on img at bounding box center [158, 90] width 51 height 11
click at [142, 122] on button "Settings" at bounding box center [158, 123] width 46 height 13
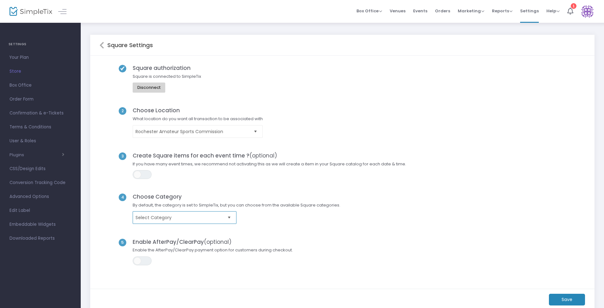
click at [142, 218] on span "Select Category" at bounding box center [180, 218] width 89 height 6
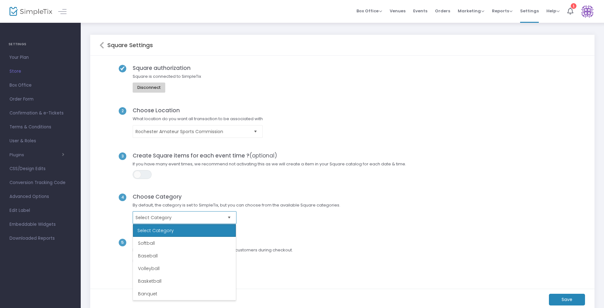
click at [142, 218] on span "Select Category" at bounding box center [180, 218] width 89 height 6
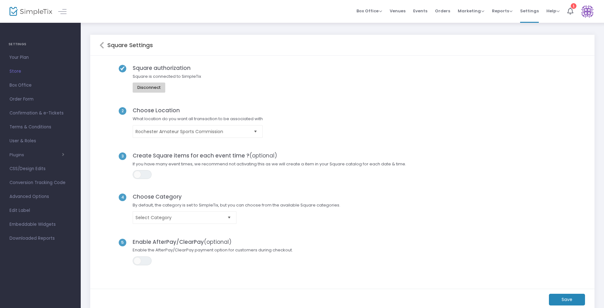
click at [101, 47] on icon at bounding box center [101, 45] width 5 height 8
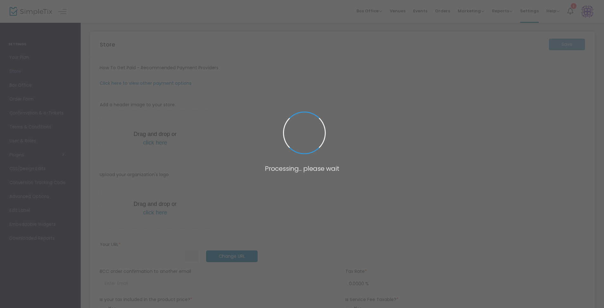
type input "[URL]"
radio input "true"
radio input "false"
radio input "true"
type input "Rochester Amateur Sports Commission"
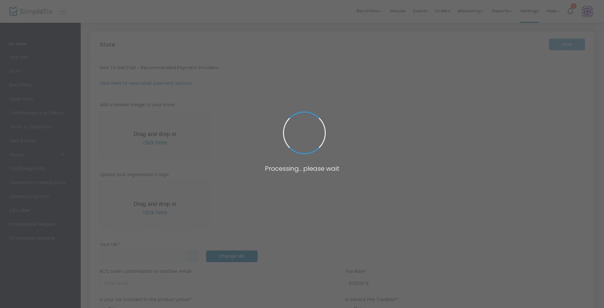
type input "5072804701"
type input "www.facebook.com/RochesterSports/?fref=ts"
type input "(UTC-06:00) Central Time ([GEOGRAPHIC_DATA] & [GEOGRAPHIC_DATA])"
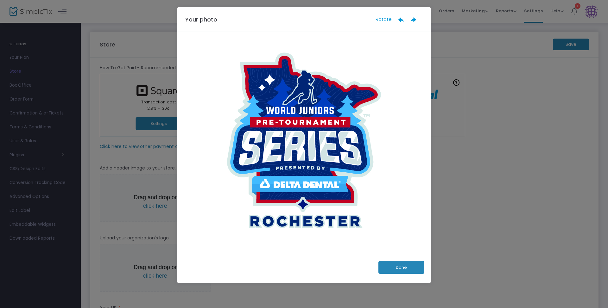
click at [142, 269] on button "Done" at bounding box center [401, 267] width 46 height 13
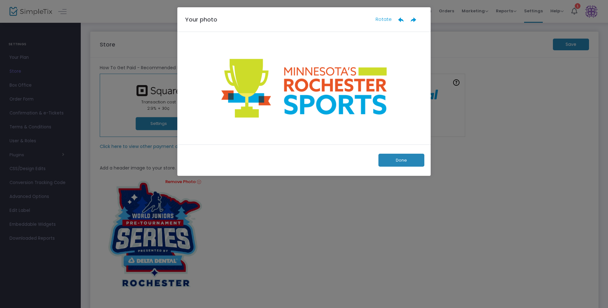
click at [142, 156] on button "Done" at bounding box center [401, 160] width 46 height 13
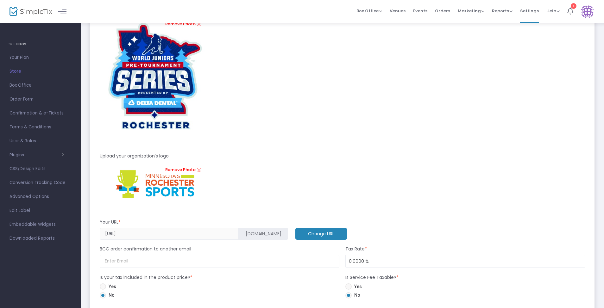
scroll to position [222, 0]
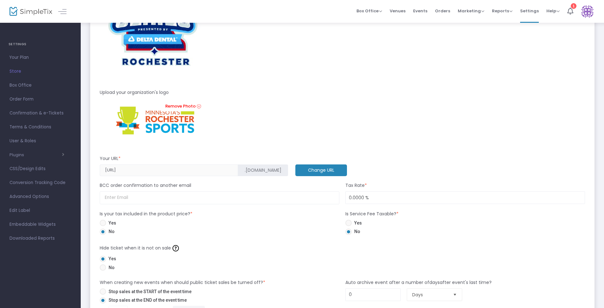
click at [142, 174] on div "https://RochesterAmateurSportsCom .simpletix.com" at bounding box center [194, 171] width 195 height 12
click at [142, 171] on m-button "Change URL" at bounding box center [321, 171] width 52 height 12
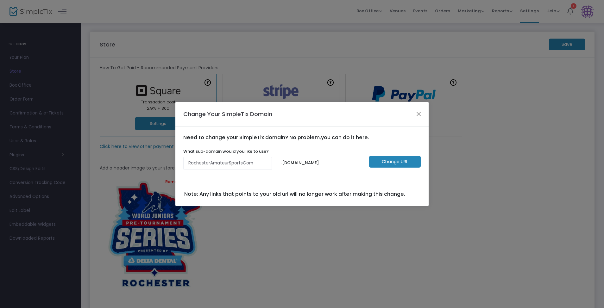
scroll to position [0, 0]
drag, startPoint x: 230, startPoint y: 163, endPoint x: 212, endPoint y: 165, distance: 17.9
click at [142, 165] on input "RochesterAmateurSportsCom" at bounding box center [229, 163] width 89 height 13
click at [142, 165] on input "RochesterSportsCom" at bounding box center [229, 163] width 89 height 13
type input "RochesterSports"
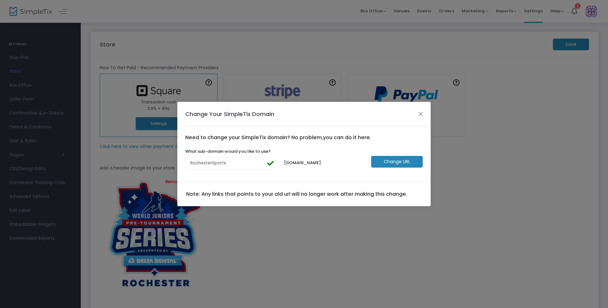
click at [142, 163] on m-button "Change URL" at bounding box center [397, 162] width 52 height 12
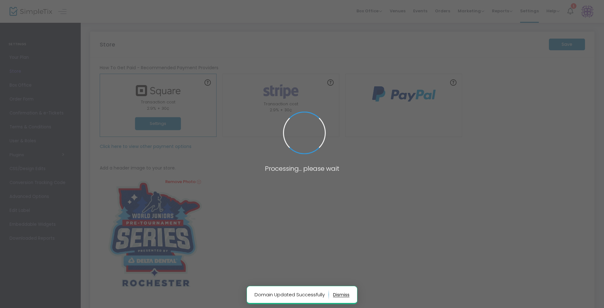
type input "https://RochesterSports"
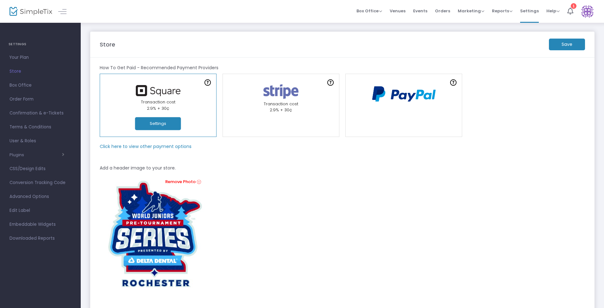
click at [142, 183] on div "Remove Photo" at bounding box center [342, 236] width 485 height 124
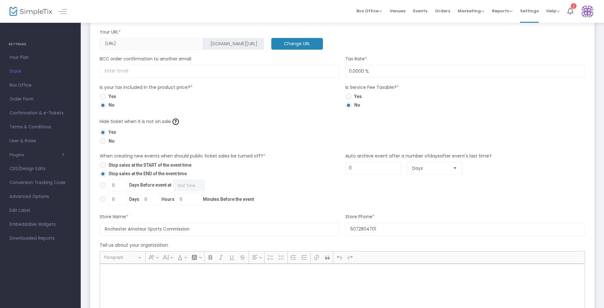
scroll to position [380, 0]
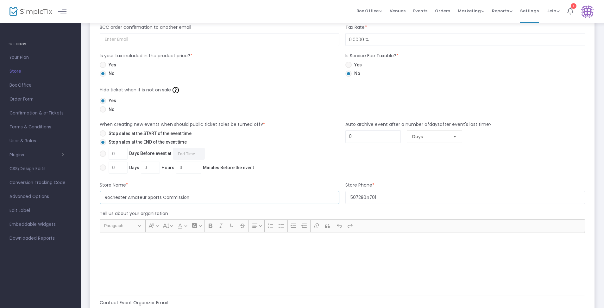
click at [142, 199] on input "Rochester Amateur Sports Commission" at bounding box center [220, 197] width 240 height 13
drag, startPoint x: 177, startPoint y: 196, endPoint x: 133, endPoint y: 237, distance: 60.1
click at [141, 195] on input "Rochester Sports Commission" at bounding box center [220, 197] width 240 height 13
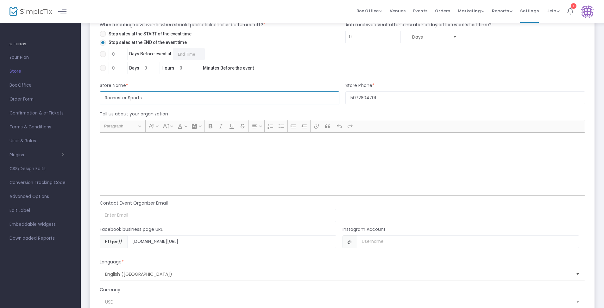
scroll to position [507, 0]
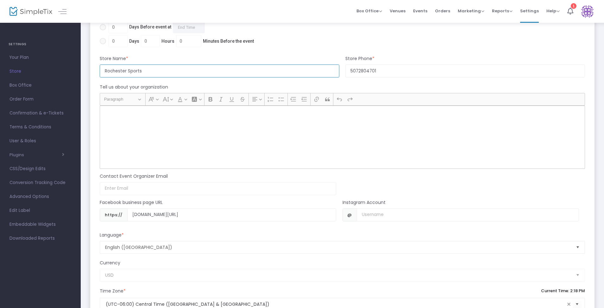
type input "Rochester Sports"
click at [116, 192] on input at bounding box center [218, 188] width 237 height 13
type input "[EMAIL_ADDRESS][DOMAIN_NAME]"
click at [142, 212] on input "www.facebook.com/RochesterSports/?fref=ts" at bounding box center [231, 215] width 209 height 13
click at [142, 213] on input "www.facebook.com/RochesterSports/?fref=ts" at bounding box center [231, 215] width 209 height 13
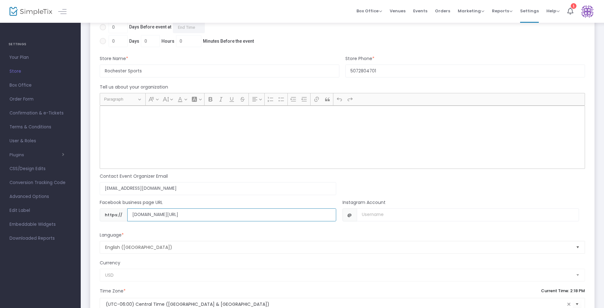
click at [142, 213] on input "www.facebook.com/RochesterSports/?fref=ts" at bounding box center [231, 215] width 209 height 13
paste input "Username"
type input "www.facebook.com/RochesterSports"
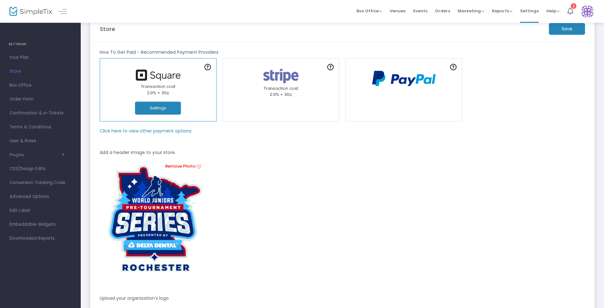
scroll to position [0, 0]
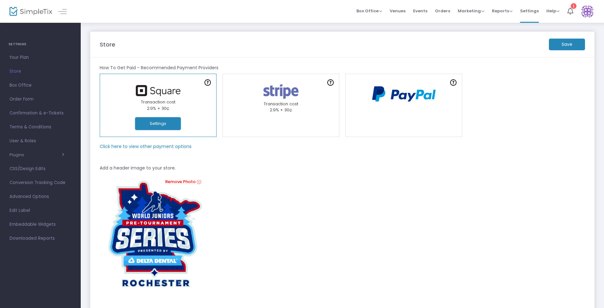
click at [142, 45] on m-button "Save" at bounding box center [567, 45] width 36 height 12
drag, startPoint x: 325, startPoint y: 223, endPoint x: 316, endPoint y: 229, distance: 10.5
click at [142, 223] on div "Remove Photo" at bounding box center [342, 236] width 485 height 124
click at [22, 72] on span "Store" at bounding box center [41, 71] width 62 height 8
click at [30, 54] on span "Your Plan" at bounding box center [41, 58] width 62 height 8
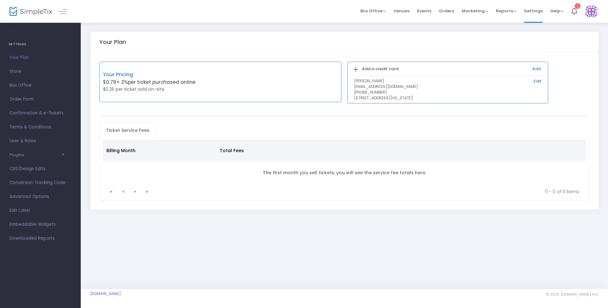
click at [50, 82] on span "Box Office" at bounding box center [41, 85] width 62 height 8
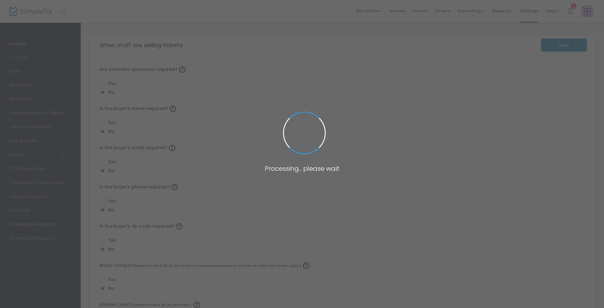
radio input "false"
radio input "true"
radio input "false"
radio input "true"
radio input "false"
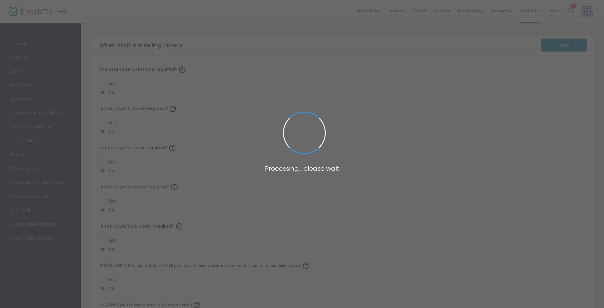
radio input "true"
radio input "false"
radio input "true"
radio input "false"
radio input "true"
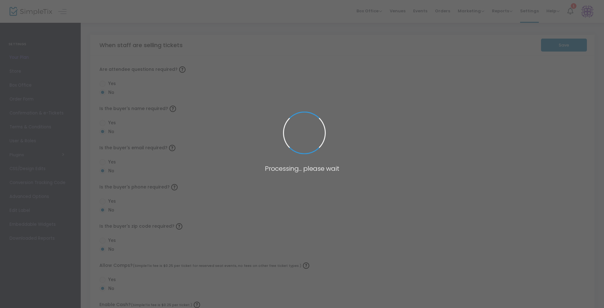
radio input "true"
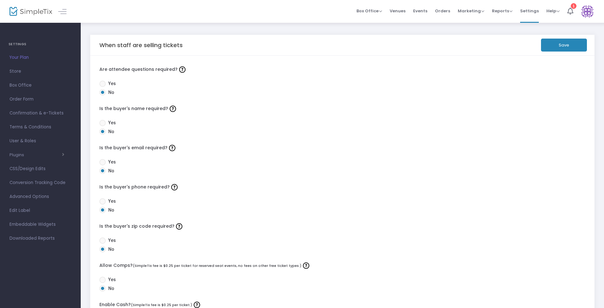
click at [102, 124] on span at bounding box center [102, 123] width 6 height 6
click at [102, 126] on input "Yes" at bounding box center [102, 126] width 0 height 0
radio input "true"
click at [105, 162] on span at bounding box center [102, 162] width 6 height 6
click at [103, 166] on input "Yes" at bounding box center [102, 166] width 0 height 0
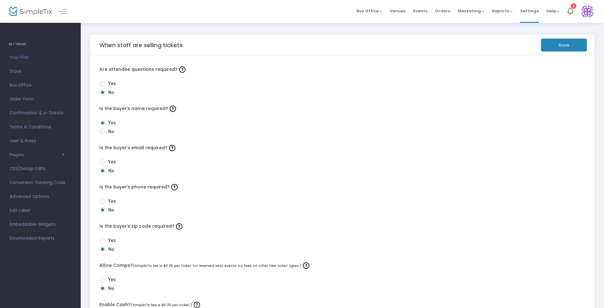
radio input "true"
click at [142, 45] on button "Save" at bounding box center [564, 45] width 46 height 13
click at [22, 70] on span "Store" at bounding box center [41, 71] width 62 height 8
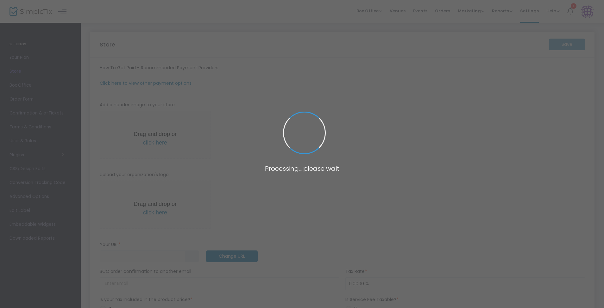
type input "https://RochesterSports"
radio input "true"
radio input "false"
radio input "true"
type input "Rochester Sports"
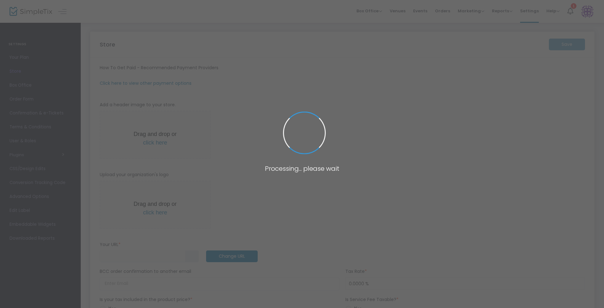
type input "5072804701"
type input "[EMAIL_ADDRESS][DOMAIN_NAME]"
type input "www.facebook.com/RochesterSports"
type input "(UTC-06:00) Central Time ([GEOGRAPHIC_DATA] & [GEOGRAPHIC_DATA])"
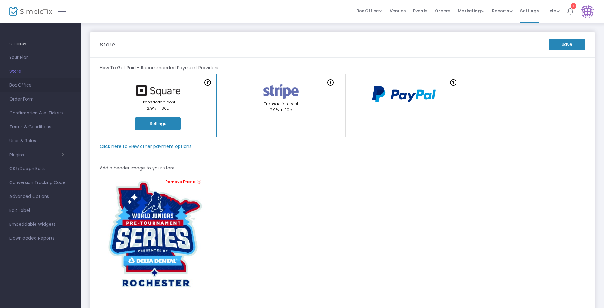
click at [24, 85] on span "Box Office" at bounding box center [41, 85] width 62 height 8
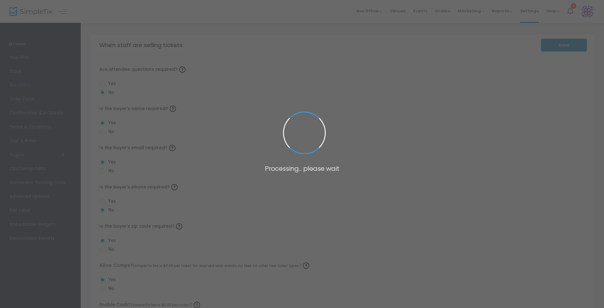
radio input "false"
radio input "true"
radio input "false"
radio input "true"
radio input "false"
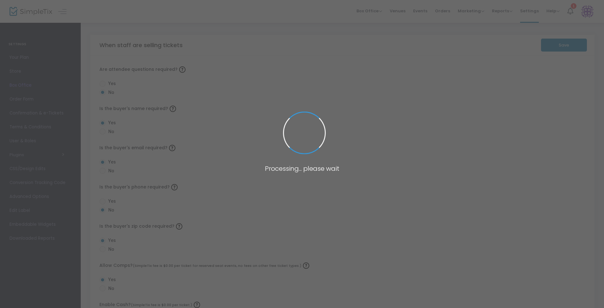
radio input "true"
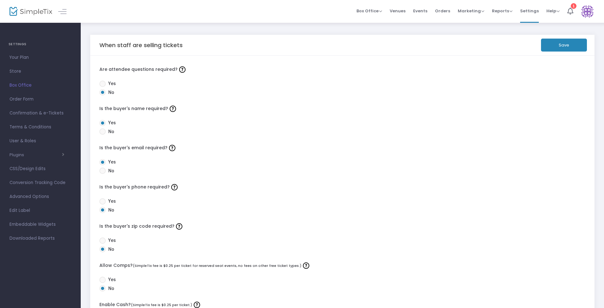
click at [31, 101] on span "Order Form" at bounding box center [41, 99] width 62 height 8
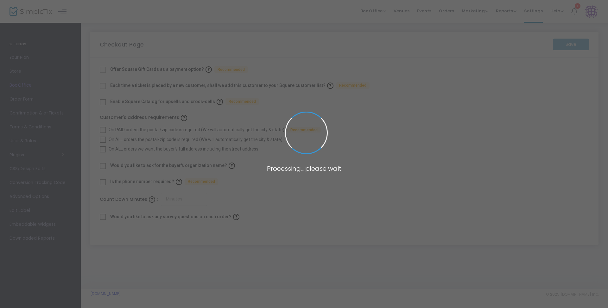
checkbox input "true"
type input "45"
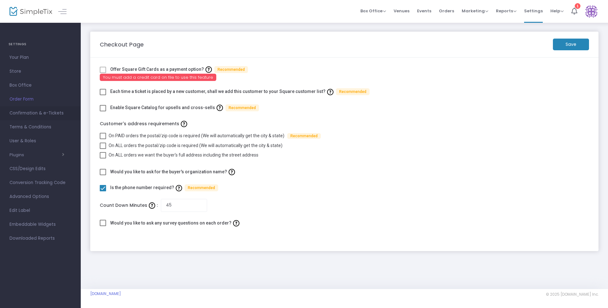
click at [23, 115] on span "Confirmation & e-Tickets" at bounding box center [41, 113] width 62 height 8
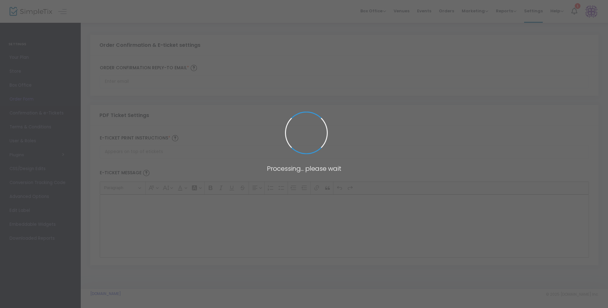
type input "[EMAIL_ADDRESS][DOMAIN_NAME]"
type input "Print and bring this ticket with you"
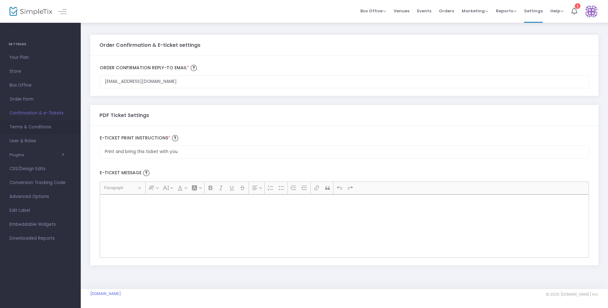
click at [19, 126] on span "Terms & Conditions" at bounding box center [41, 127] width 62 height 8
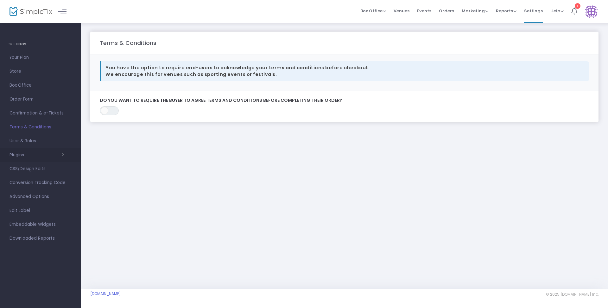
click at [29, 155] on span "button" at bounding box center [44, 155] width 40 height 6
click at [29, 155] on span "button" at bounding box center [44, 153] width 40 height 6
click at [35, 169] on span "CSS/Design Edits" at bounding box center [41, 169] width 62 height 8
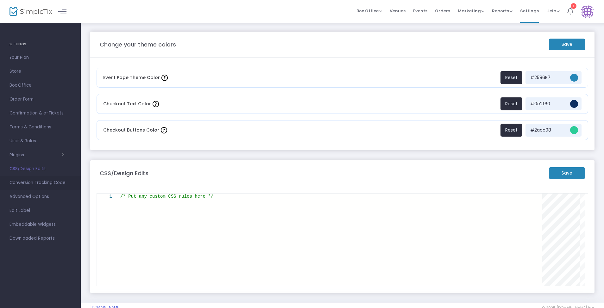
click at [53, 182] on span "Conversion Tracking Code" at bounding box center [41, 183] width 62 height 8
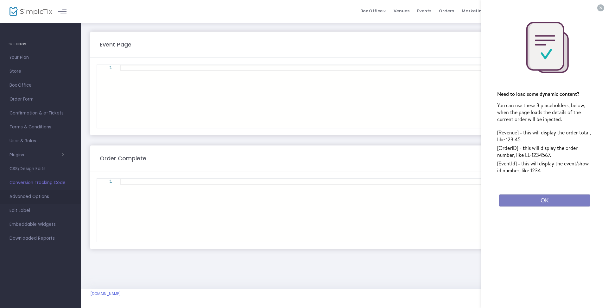
click at [47, 196] on span "Advanced Options" at bounding box center [41, 197] width 62 height 8
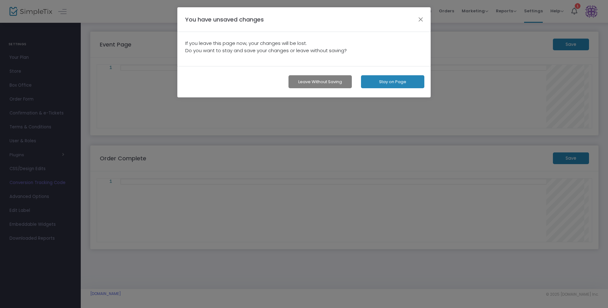
click at [142, 82] on button "Stay on Page" at bounding box center [392, 81] width 63 height 13
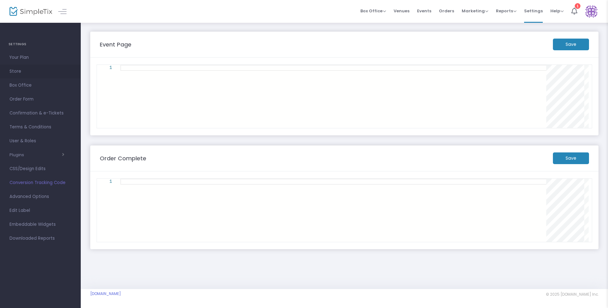
click at [15, 73] on span "Store" at bounding box center [41, 71] width 62 height 8
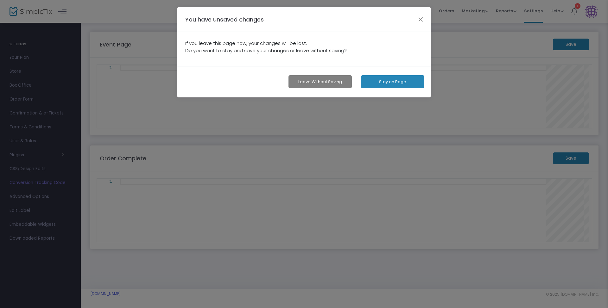
click at [142, 80] on button "Leave without Saving" at bounding box center [320, 81] width 63 height 13
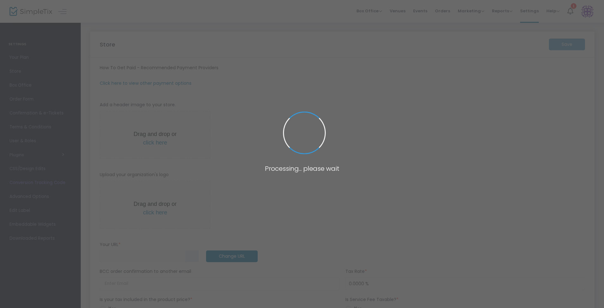
type input "https://RochesterSports"
radio input "true"
radio input "false"
radio input "true"
type input "Rochester Sports"
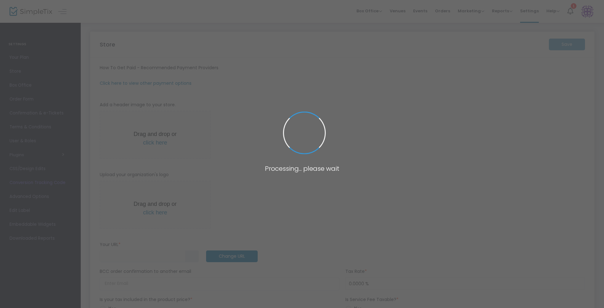
type input "5072804701"
type input "[EMAIL_ADDRESS][DOMAIN_NAME]"
type input "www.facebook.com/RochesterSports"
type input "(UTC-06:00) Central Time ([GEOGRAPHIC_DATA] & [GEOGRAPHIC_DATA])"
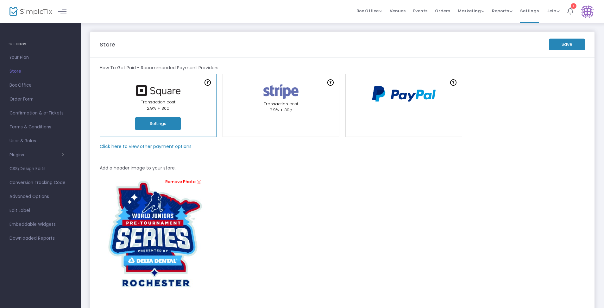
drag, startPoint x: 425, startPoint y: 11, endPoint x: 426, endPoint y: 23, distance: 12.0
click at [142, 11] on span "Events" at bounding box center [420, 11] width 14 height 16
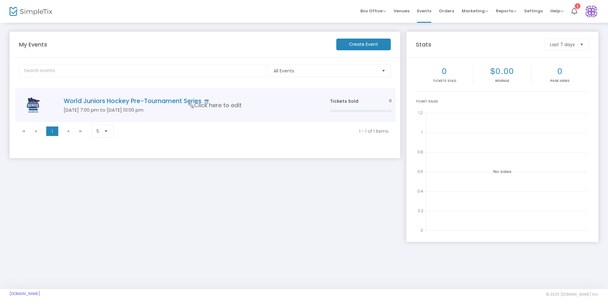
click at [142, 101] on h4 "World Juniors Hockey Pre-Tournament Series" at bounding box center [187, 101] width 247 height 7
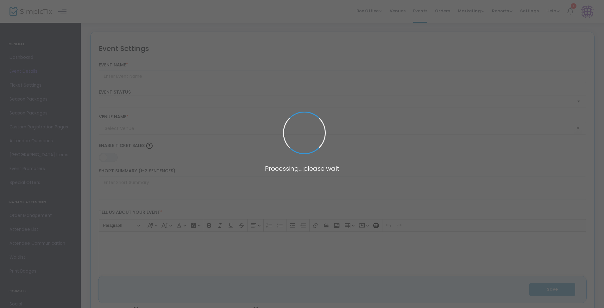
type input "World Juniors Hockey Pre-Tournament Series"
type textarea "World Juniors Hockey Pre-Tournament Series Get ready for an exhilarating showca…"
type input "Buy Tickets!"
type input "[GEOGRAPHIC_DATA]"
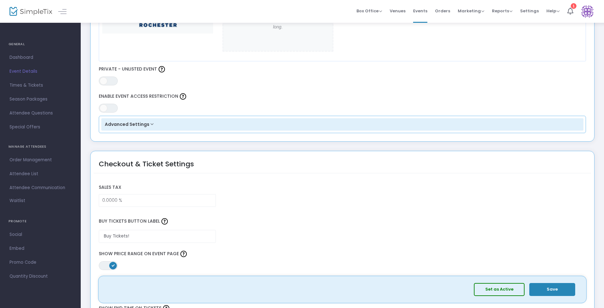
scroll to position [380, 0]
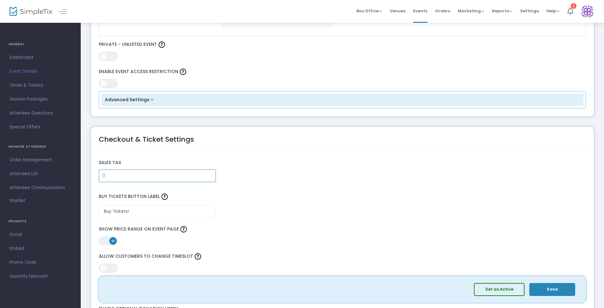
click at [142, 174] on input "0" at bounding box center [157, 176] width 117 height 12
type input "0.0000 %"
click at [142, 150] on div "Sales Tax 0.0000 % Buy Tickets Button Label Buy Tickets! ON OFF Show Price Rang…" at bounding box center [343, 263] width 498 height 228
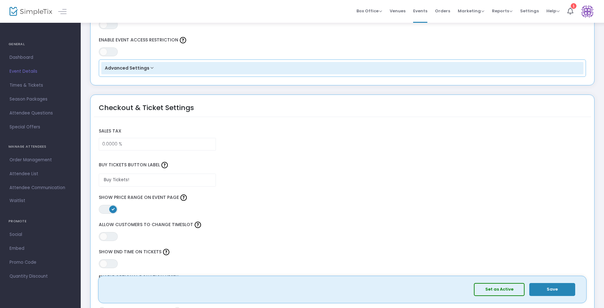
scroll to position [443, 0]
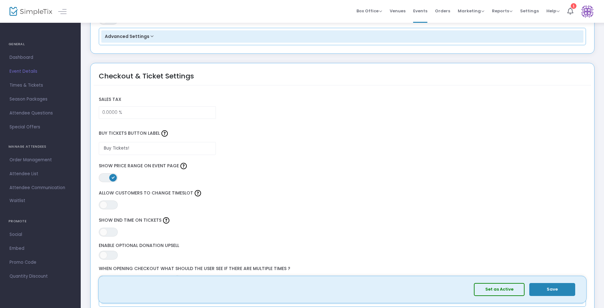
click at [115, 181] on span at bounding box center [113, 178] width 8 height 8
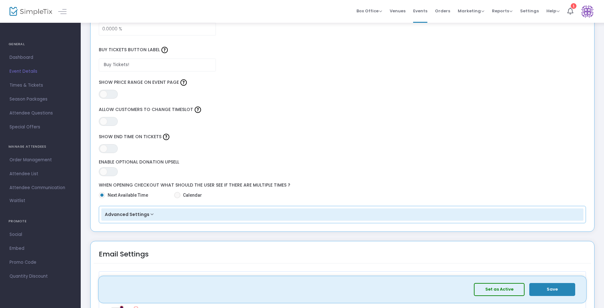
scroll to position [538, 0]
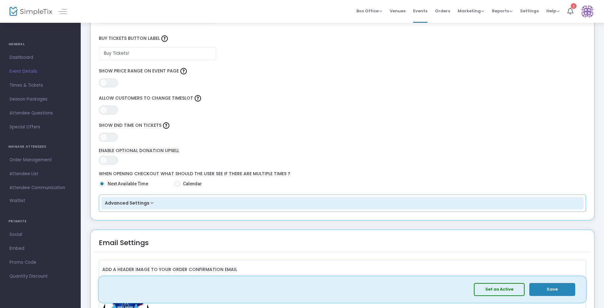
click at [142, 201] on button "Advanced Settings" at bounding box center [342, 203] width 483 height 13
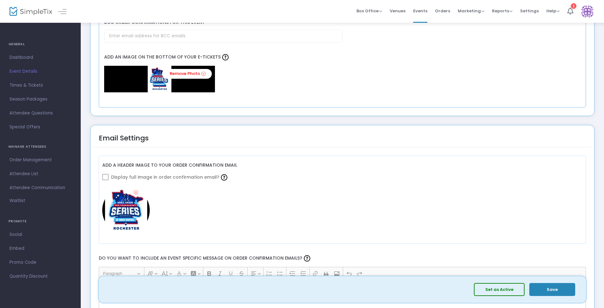
scroll to position [792, 0]
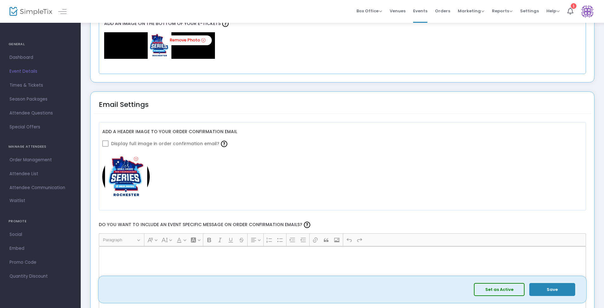
click at [104, 143] on span at bounding box center [105, 144] width 6 height 6
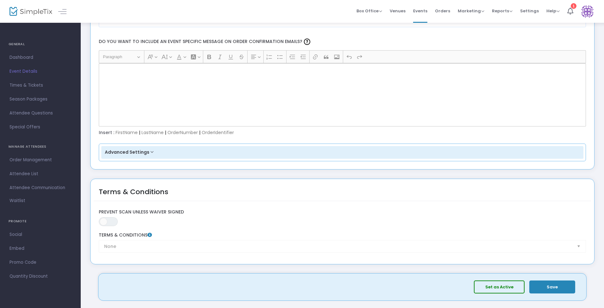
scroll to position [982, 0]
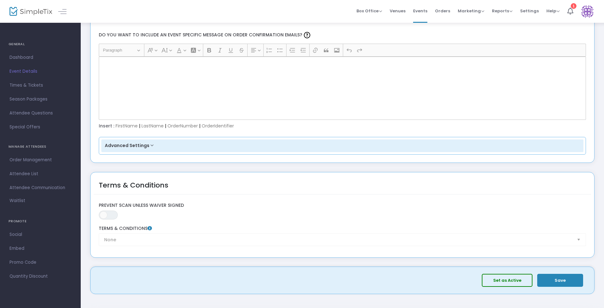
click at [142, 147] on button "Advanced Settings" at bounding box center [342, 146] width 483 height 13
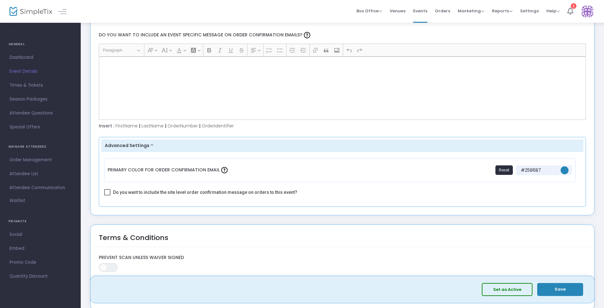
click at [142, 147] on button "Advanced Settings" at bounding box center [342, 146] width 483 height 13
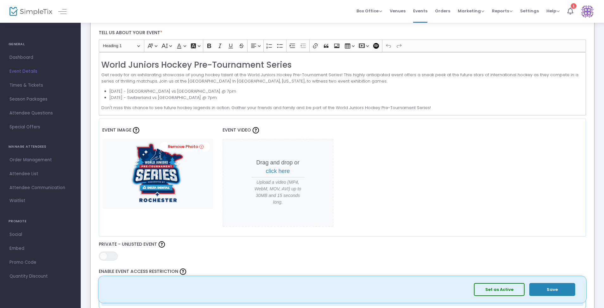
scroll to position [0, 0]
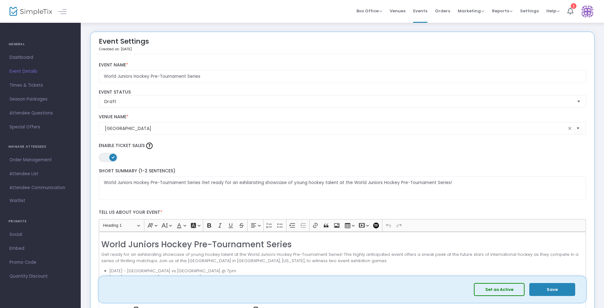
click at [142, 103] on span "Select" at bounding box center [579, 101] width 10 height 10
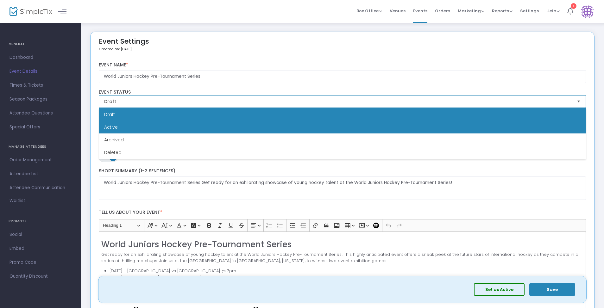
click at [142, 121] on li "Active" at bounding box center [342, 127] width 487 height 13
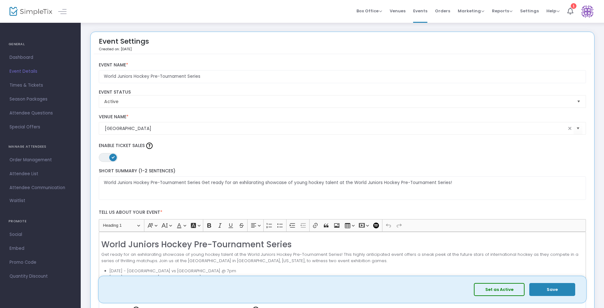
click at [142, 269] on button "Save" at bounding box center [553, 289] width 46 height 13
click at [36, 82] on span "Times & Tickets" at bounding box center [41, 85] width 62 height 8
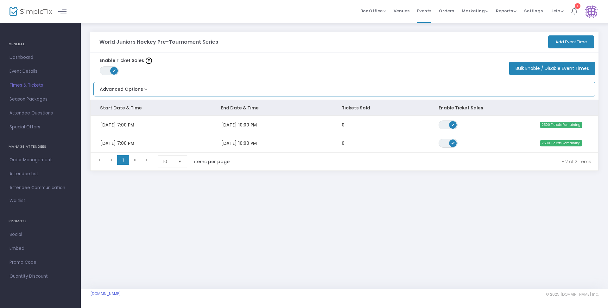
click at [142, 91] on button "Advanced Options" at bounding box center [121, 87] width 55 height 10
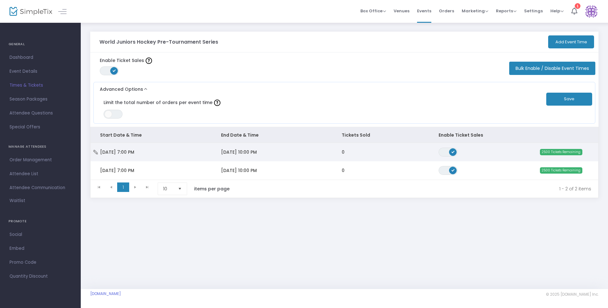
click at [142, 151] on td "[DATE] 7:00 PM" at bounding box center [151, 152] width 121 height 18
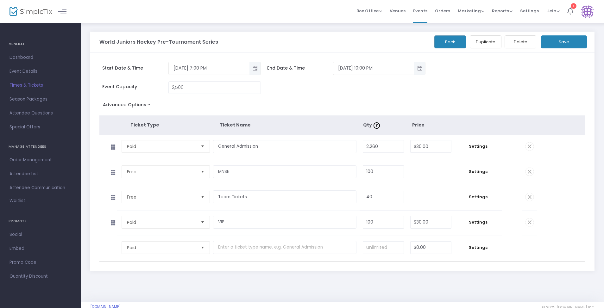
click at [142, 172] on span at bounding box center [530, 172] width 8 height 8
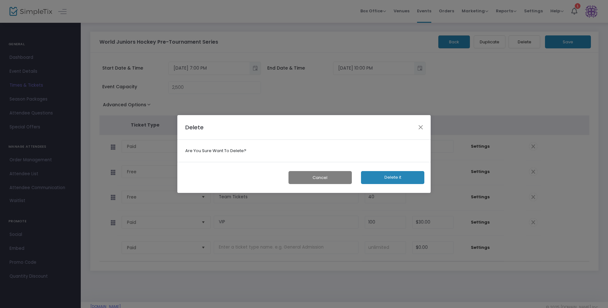
click at [142, 179] on button "Delete it" at bounding box center [392, 177] width 63 height 13
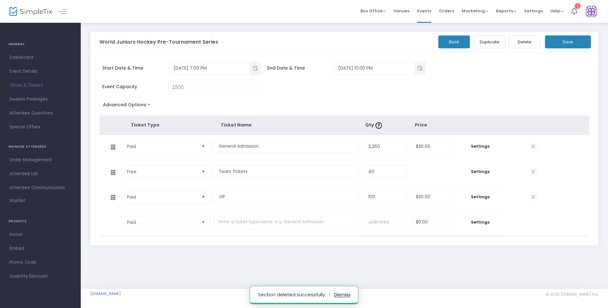
click at [142, 172] on span at bounding box center [533, 172] width 8 height 8
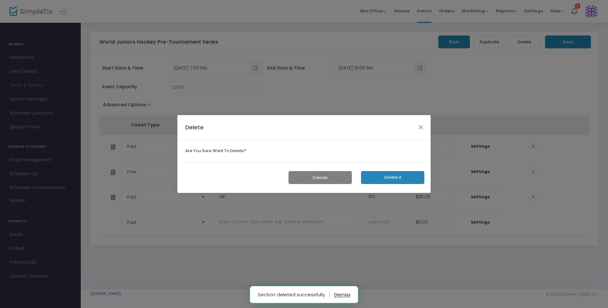
click at [142, 177] on button "Delete it" at bounding box center [392, 177] width 63 height 13
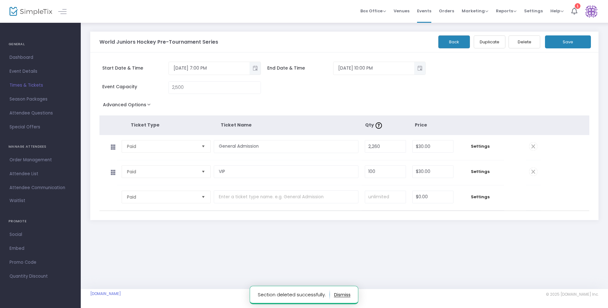
click at [142, 173] on span at bounding box center [533, 172] width 8 height 8
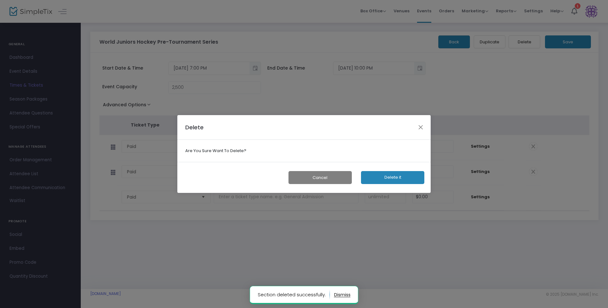
click at [142, 176] on button "Delete it" at bounding box center [392, 177] width 63 height 13
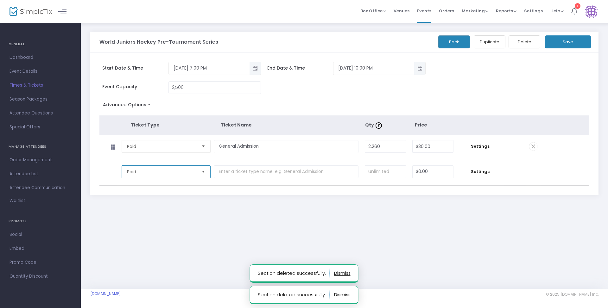
click at [142, 174] on span "Paid" at bounding box center [161, 172] width 69 height 6
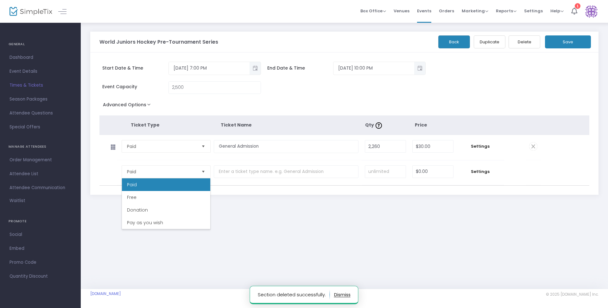
click at [142, 220] on div "World Juniors Hockey Pre-Tournament Series Back Duplicate Delete Save Start Dat…" at bounding box center [344, 124] width 527 height 204
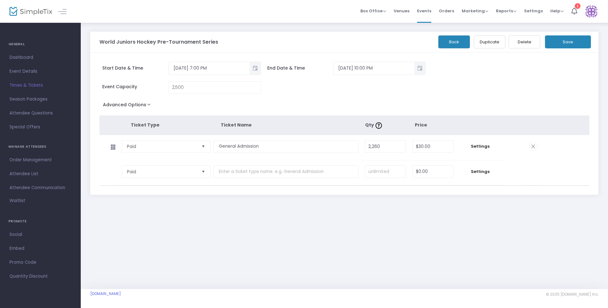
click at [142, 43] on button "Save" at bounding box center [568, 41] width 46 height 13
click at [29, 86] on span "Times & Tickets" at bounding box center [41, 85] width 62 height 8
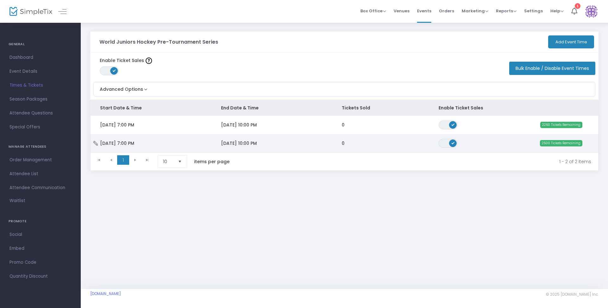
click at [142, 140] on td "[DATE] 10:00 PM" at bounding box center [272, 143] width 121 height 18
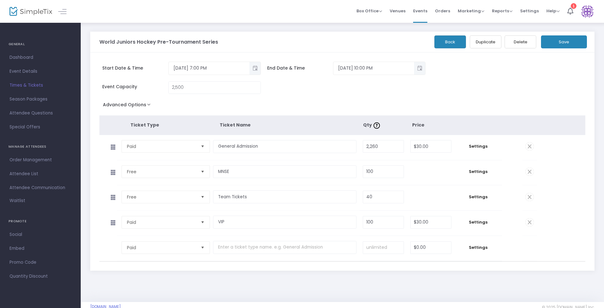
click at [142, 173] on span at bounding box center [530, 172] width 8 height 8
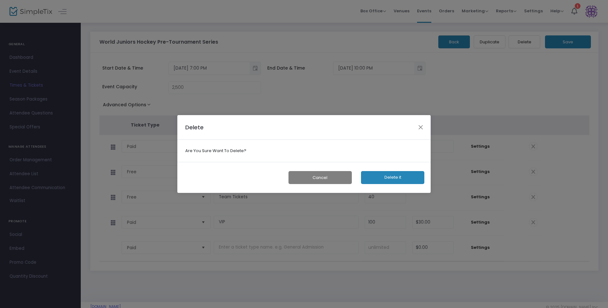
click at [142, 178] on button "Delete it" at bounding box center [392, 177] width 63 height 13
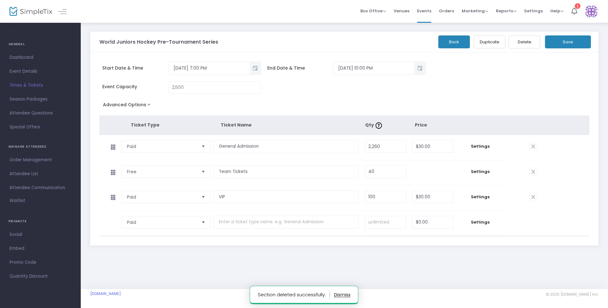
click at [142, 172] on span at bounding box center [533, 172] width 8 height 8
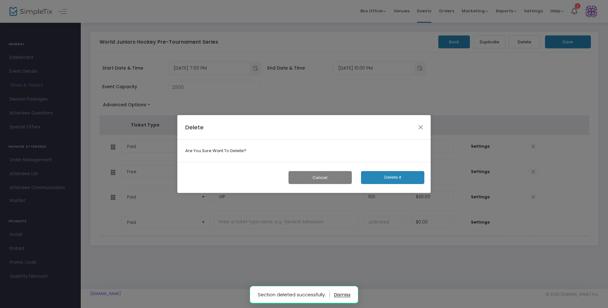
drag, startPoint x: 406, startPoint y: 177, endPoint x: 485, endPoint y: 174, distance: 79.9
click at [142, 177] on button "Delete it" at bounding box center [392, 177] width 63 height 13
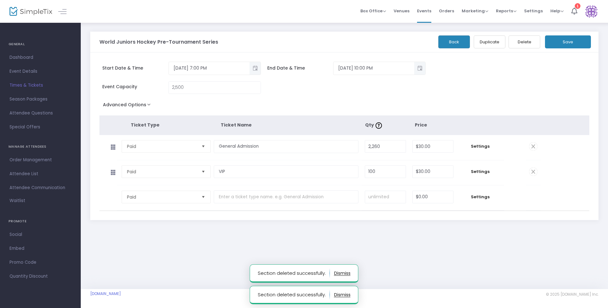
click at [142, 173] on span at bounding box center [533, 172] width 8 height 8
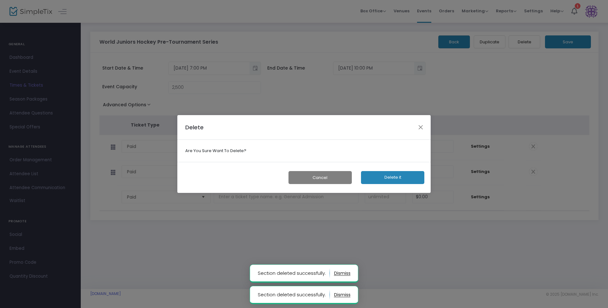
click at [142, 178] on button "Delete it" at bounding box center [392, 177] width 63 height 13
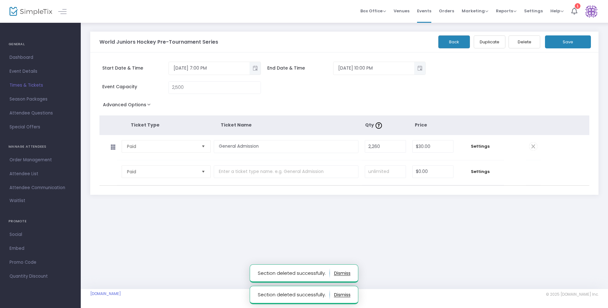
click at [142, 239] on div "World Juniors Hockey Pre-Tournament Series Back Duplicate Delete Save Start Dat…" at bounding box center [344, 155] width 527 height 267
click at [142, 44] on button "Save" at bounding box center [568, 41] width 46 height 13
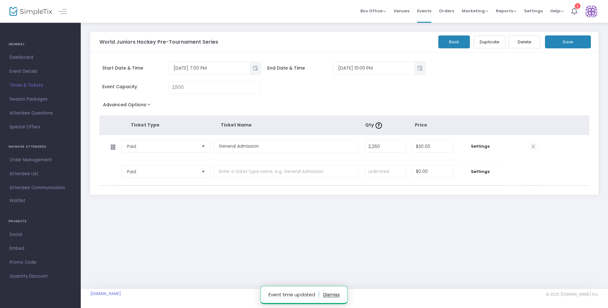
click at [19, 85] on span "Times & Tickets" at bounding box center [41, 85] width 62 height 8
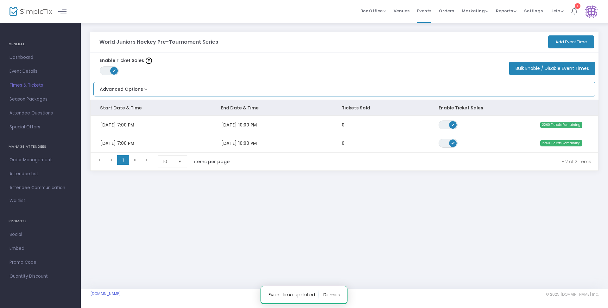
click at [142, 92] on button "Advanced Options" at bounding box center [121, 87] width 55 height 10
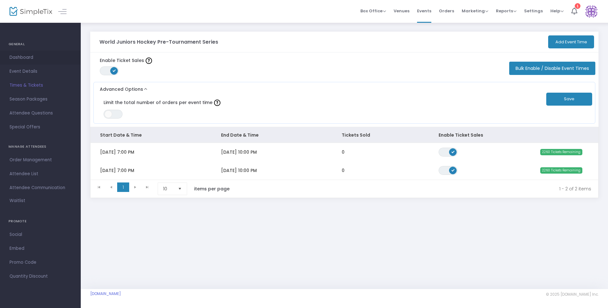
click at [17, 58] on span "Dashboard" at bounding box center [41, 58] width 62 height 8
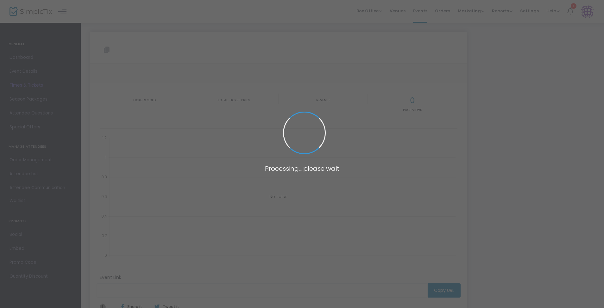
type input "[URL][DOMAIN_NAME]"
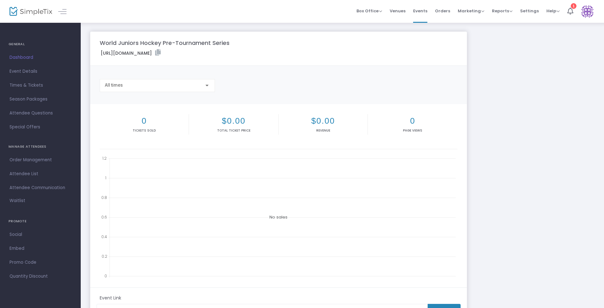
click at [30, 69] on span "Event Details" at bounding box center [41, 71] width 62 height 8
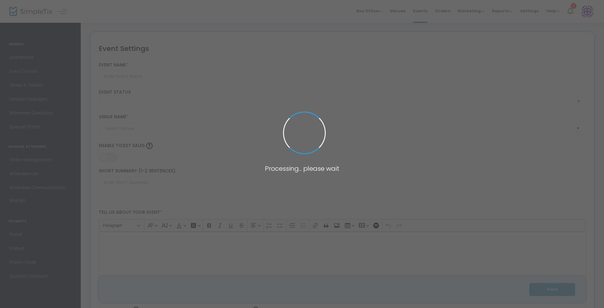
type input "World Juniors Hockey Pre-Tournament Series"
type textarea "World Juniors Hockey Pre-Tournament Series Get ready for an exhilarating showca…"
type input "Buy Tickets!"
type input "[GEOGRAPHIC_DATA]"
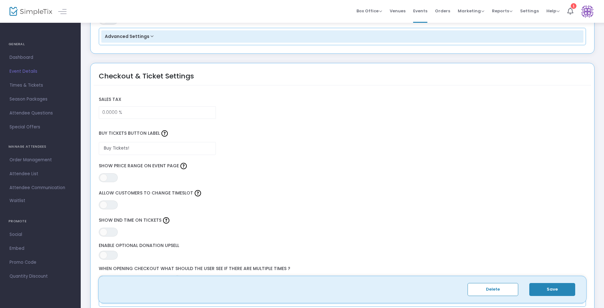
scroll to position [538, 0]
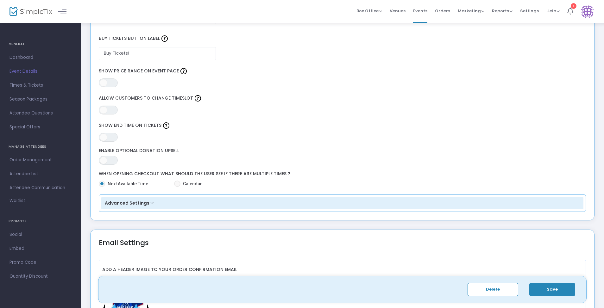
click at [142, 205] on button "Advanced Settings" at bounding box center [342, 203] width 483 height 13
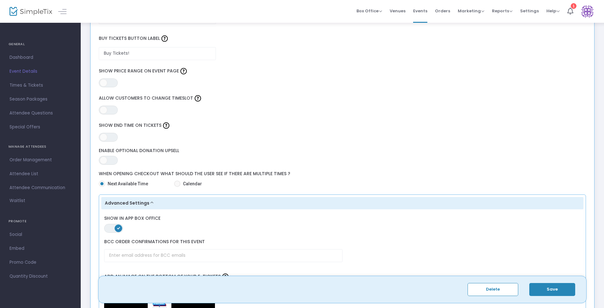
click at [142, 205] on button "Advanced Settings" at bounding box center [342, 203] width 483 height 13
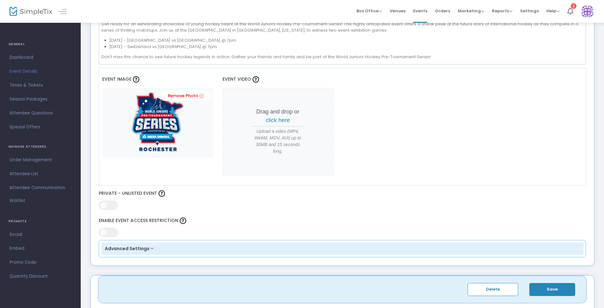
scroll to position [0, 0]
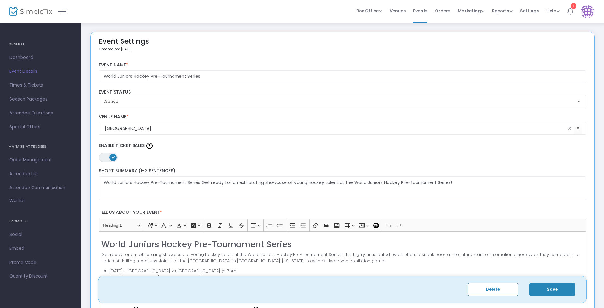
click at [41, 87] on span "Times & Tickets" at bounding box center [41, 85] width 62 height 8
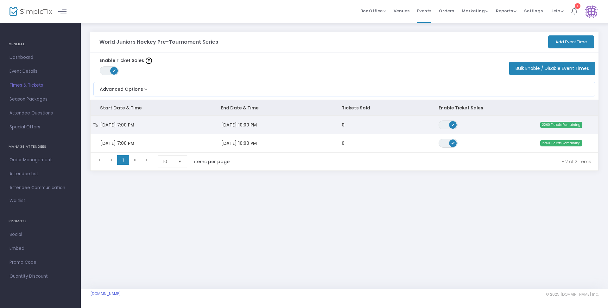
click at [142, 124] on td "[DATE] 10:00 PM" at bounding box center [272, 125] width 121 height 18
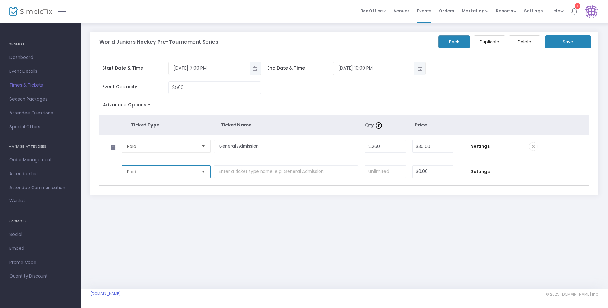
click at [142, 172] on span "Paid" at bounding box center [161, 172] width 69 height 6
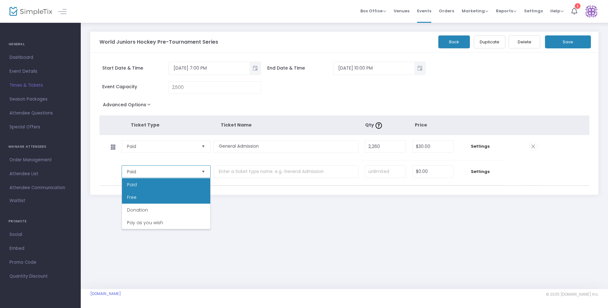
click at [142, 198] on li "Free" at bounding box center [166, 197] width 88 height 13
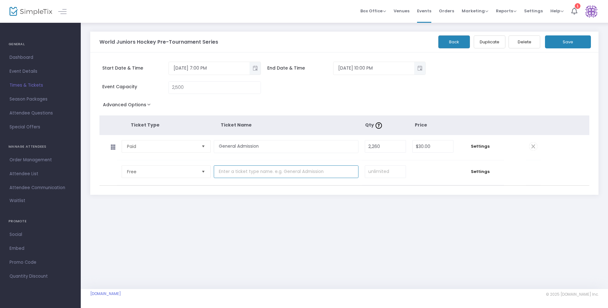
click at [142, 176] on input "text" at bounding box center [286, 172] width 145 height 13
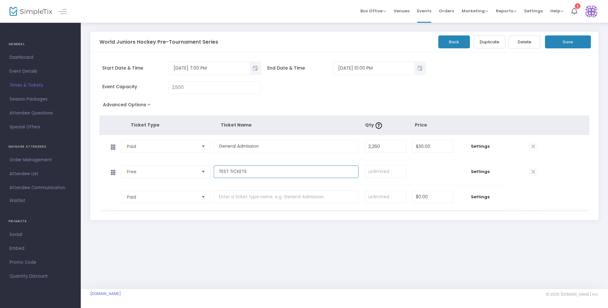
type input "TEST TICKETS"
click at [142, 176] on input at bounding box center [385, 172] width 41 height 12
type input "1"
click at [142, 42] on button "Save" at bounding box center [568, 41] width 46 height 13
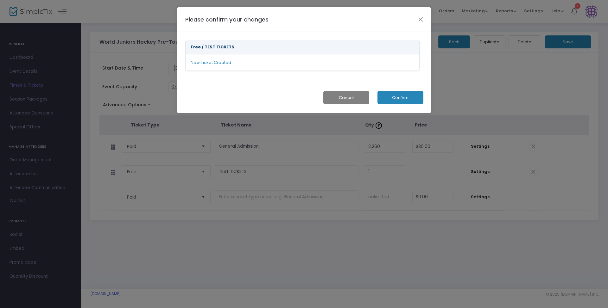
click at [142, 96] on button "Confirm" at bounding box center [400, 97] width 46 height 13
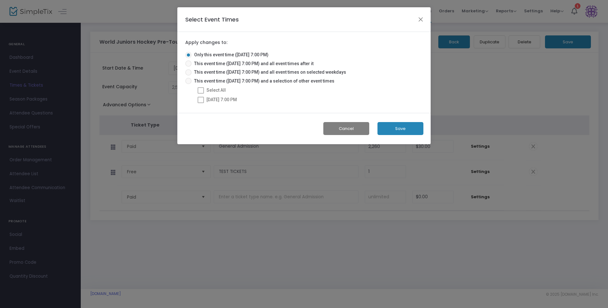
click at [142, 128] on button "Save" at bounding box center [400, 128] width 46 height 13
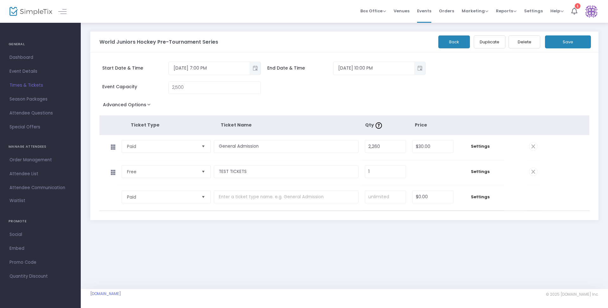
click at [31, 52] on link "Dashboard" at bounding box center [40, 58] width 81 height 14
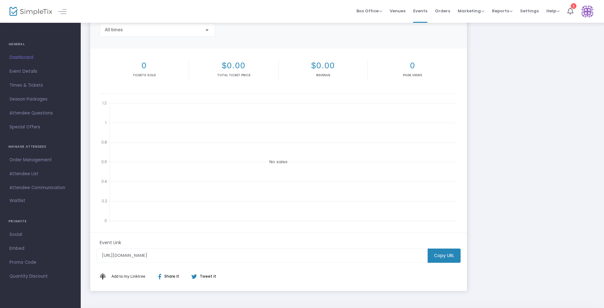
scroll to position [79, 0]
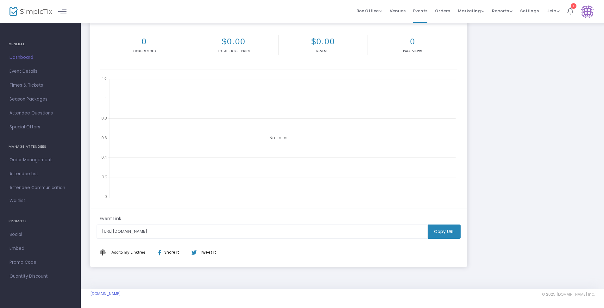
click at [142, 234] on m-button "Copy URL" at bounding box center [444, 232] width 33 height 14
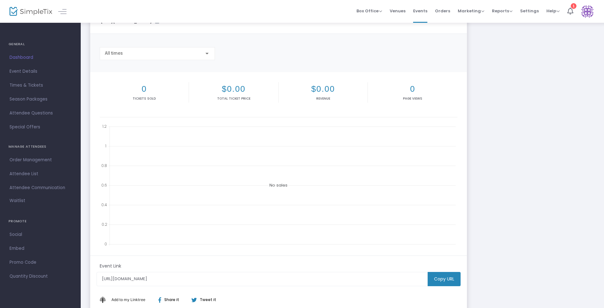
scroll to position [0, 0]
